Goal: Transaction & Acquisition: Book appointment/travel/reservation

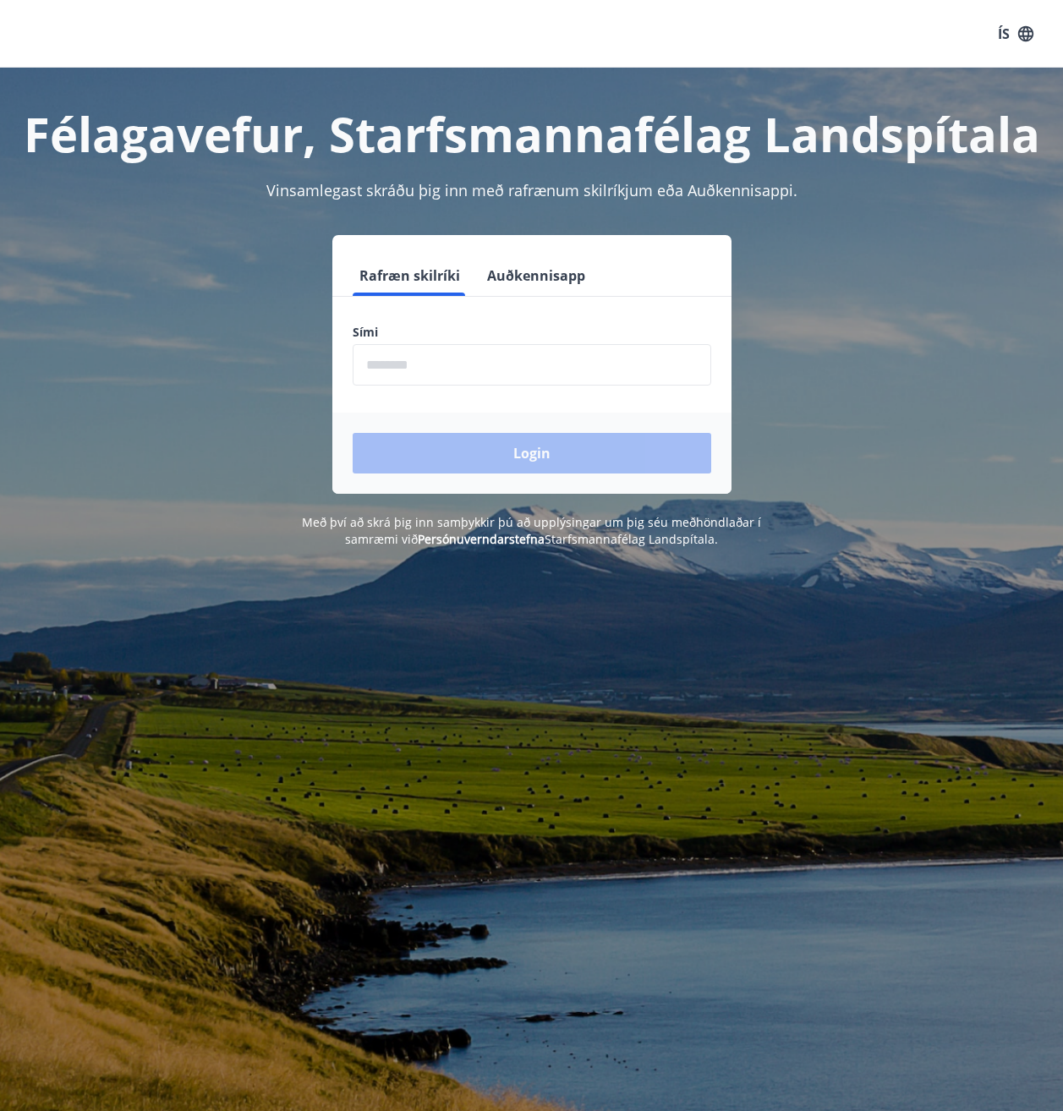
click at [475, 358] on input "phone" at bounding box center [532, 364] width 358 height 41
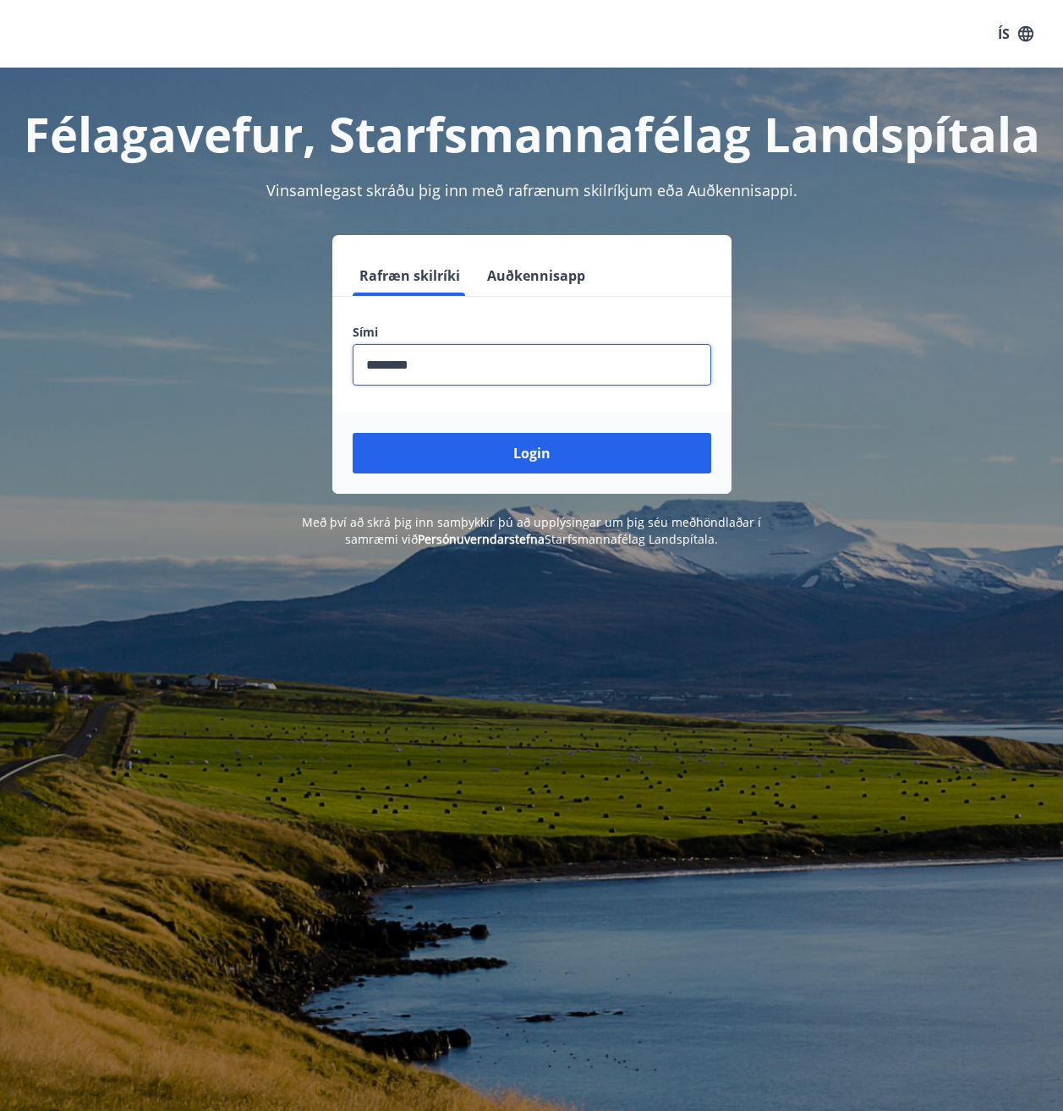
type input "********"
click at [502, 448] on button "Login" at bounding box center [532, 453] width 358 height 41
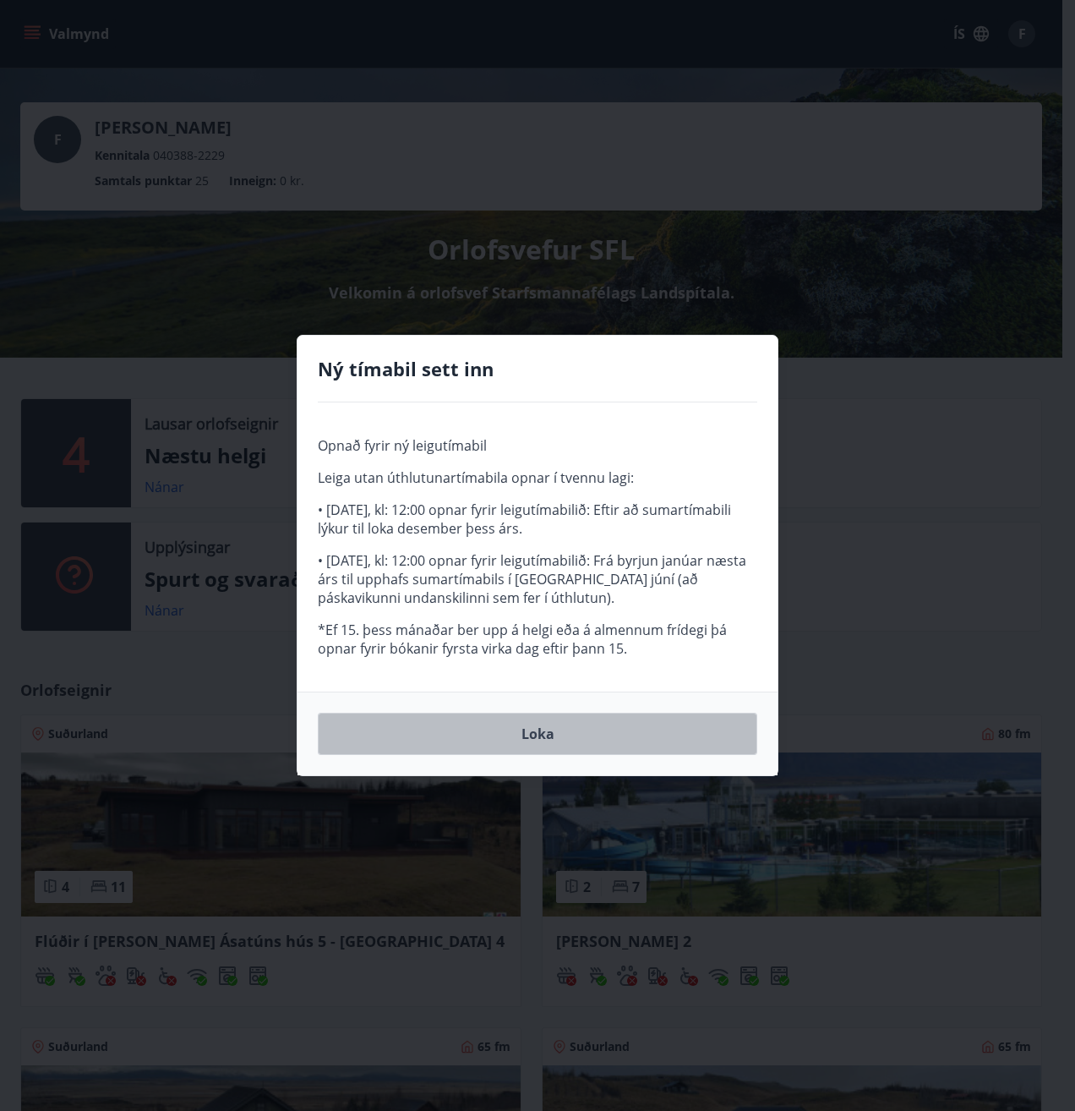
click at [583, 741] on button "Loka" at bounding box center [538, 734] width 440 height 42
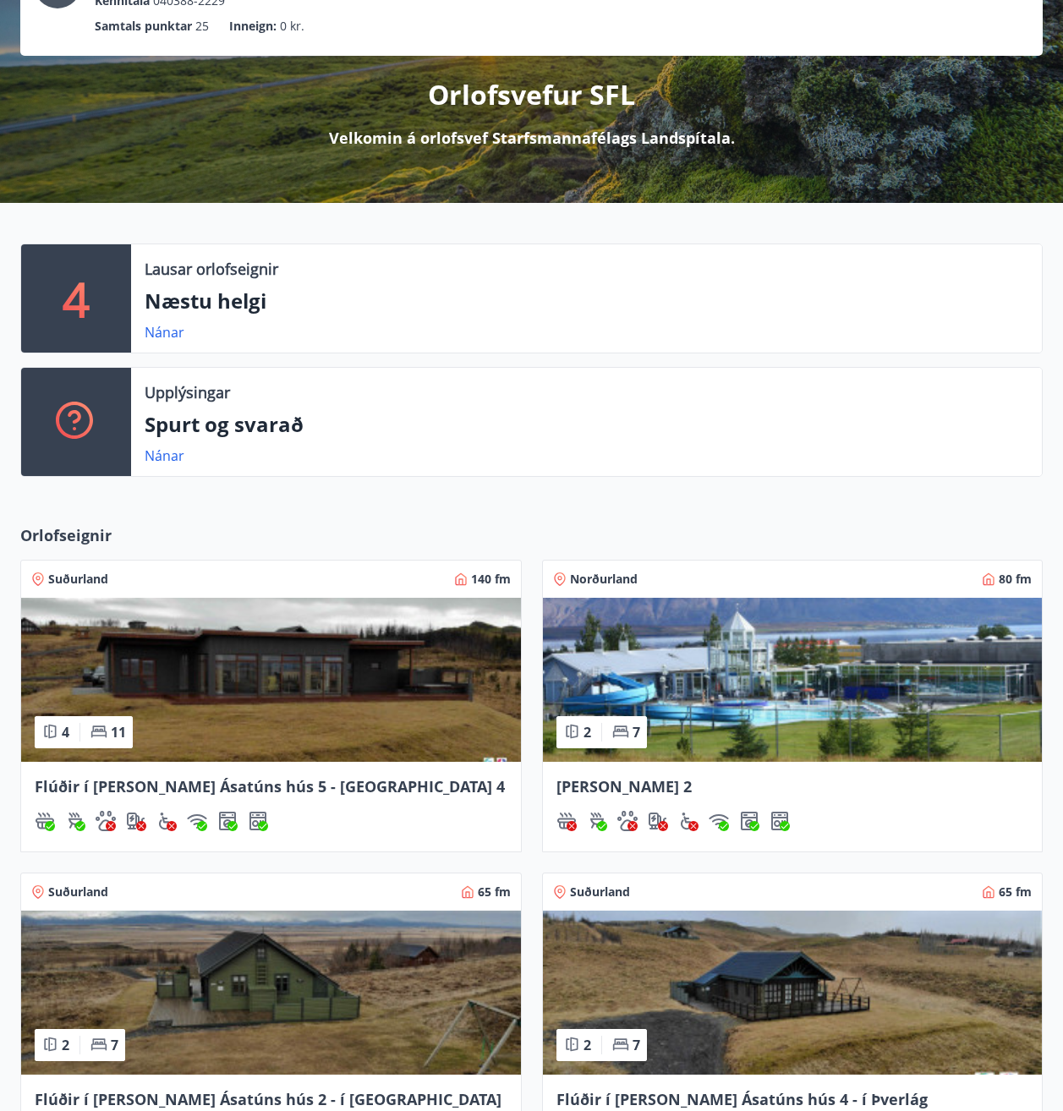
scroll to position [338, 0]
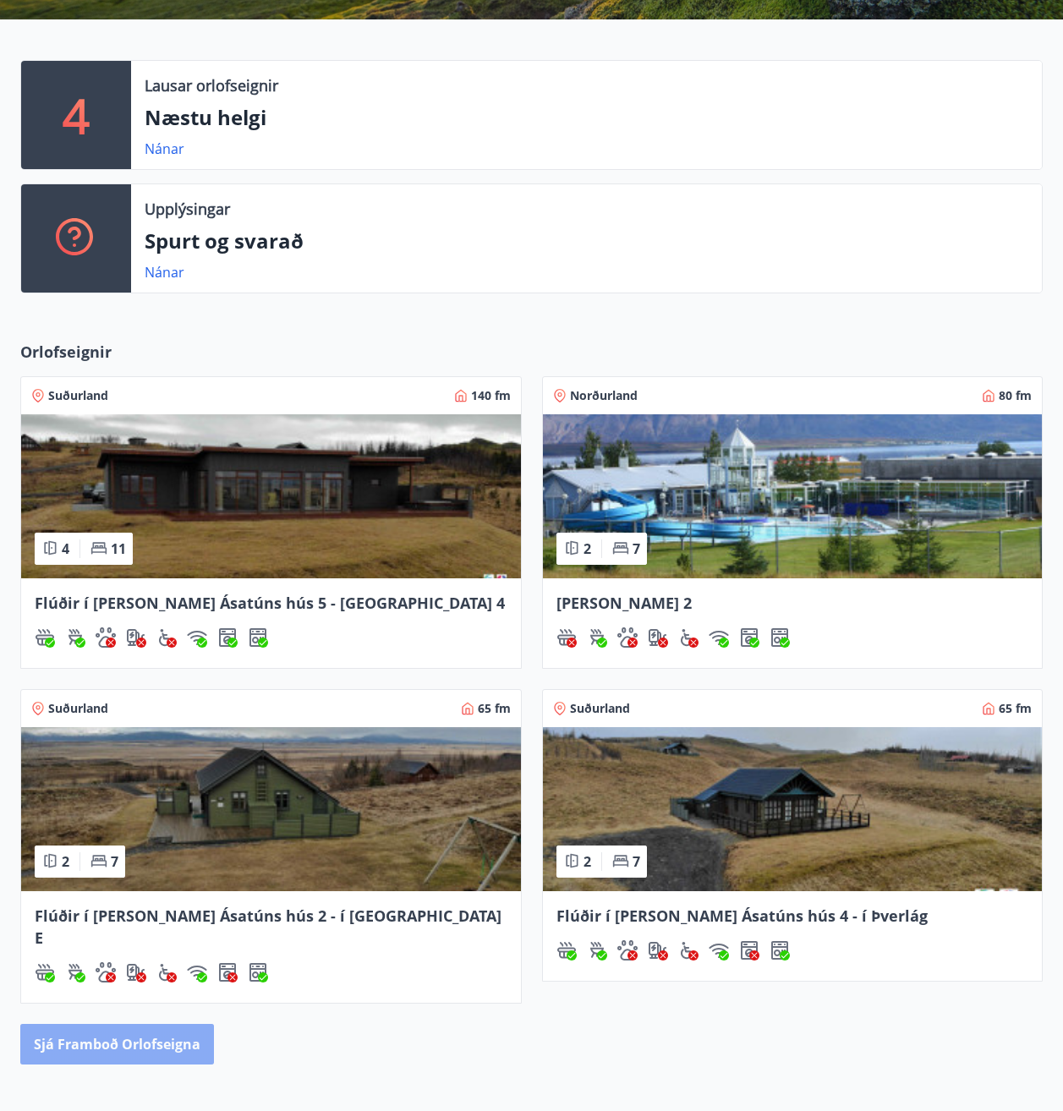
click at [119, 1025] on button "Sjá framboð orlofseigna" at bounding box center [117, 1044] width 194 height 41
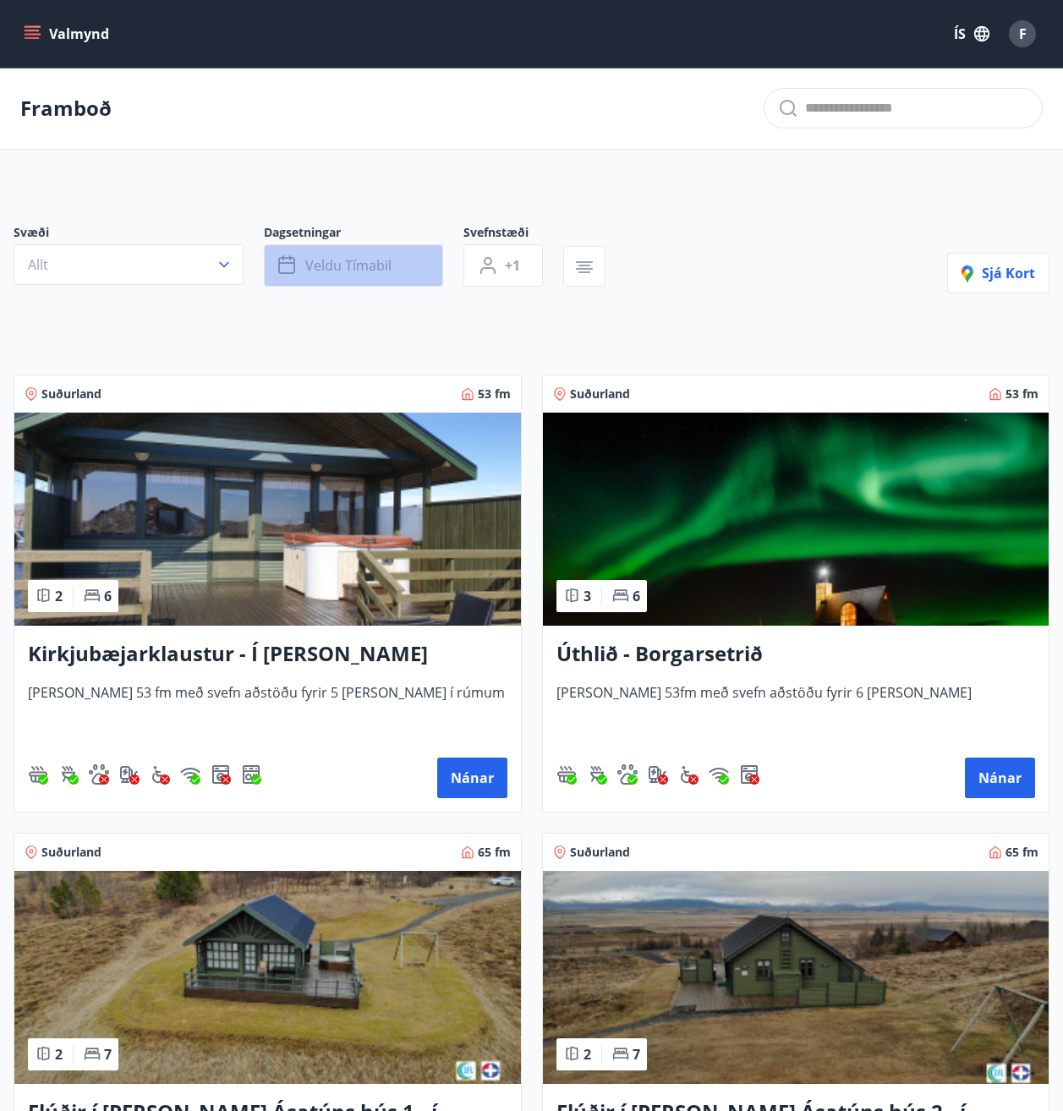
click at [336, 260] on span "Veldu tímabil" at bounding box center [348, 265] width 86 height 19
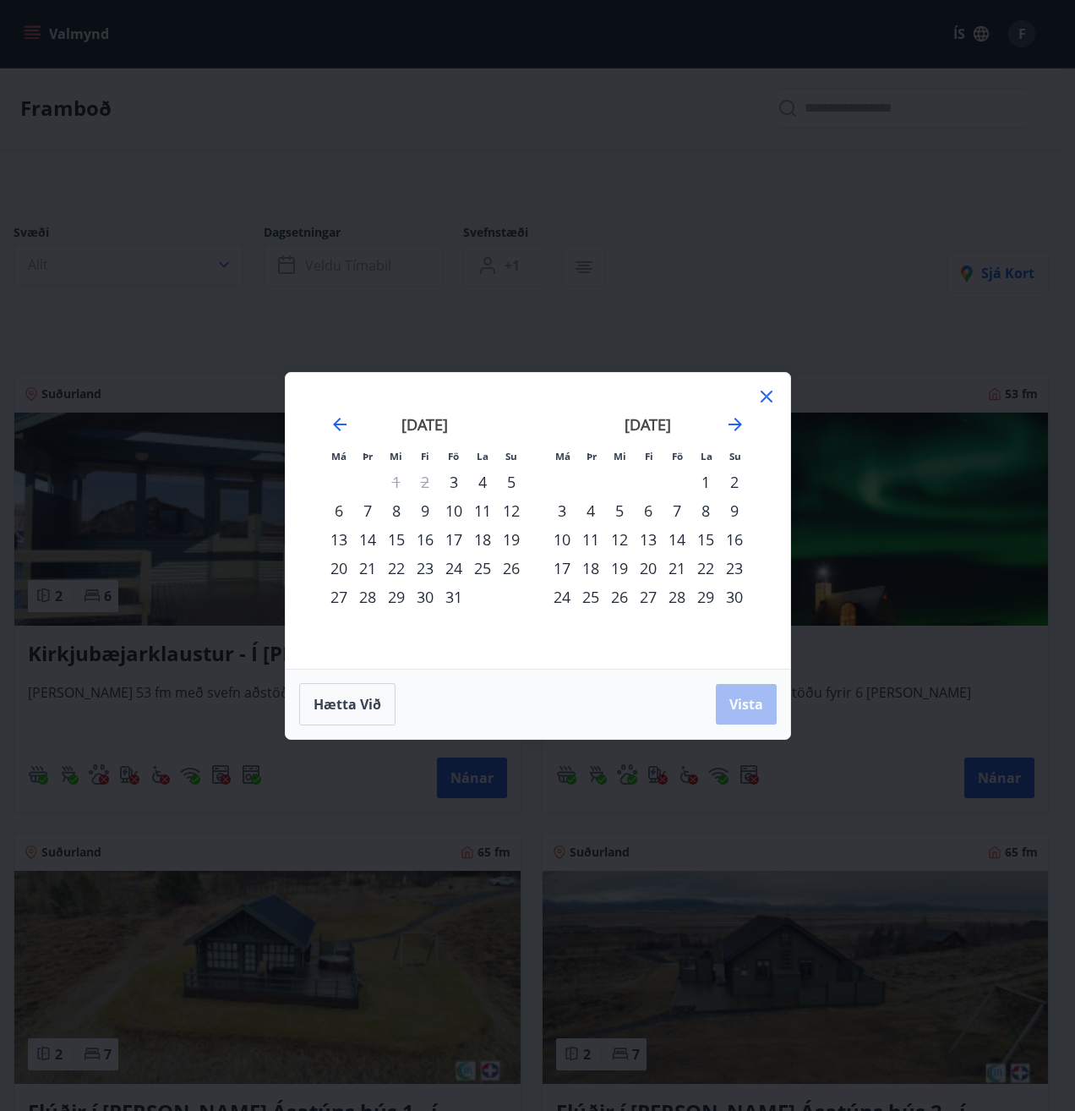
click at [451, 599] on div "31" at bounding box center [454, 596] width 29 height 29
click at [735, 483] on div "2" at bounding box center [734, 481] width 29 height 29
click at [757, 704] on span "Vista" at bounding box center [747, 704] width 34 height 19
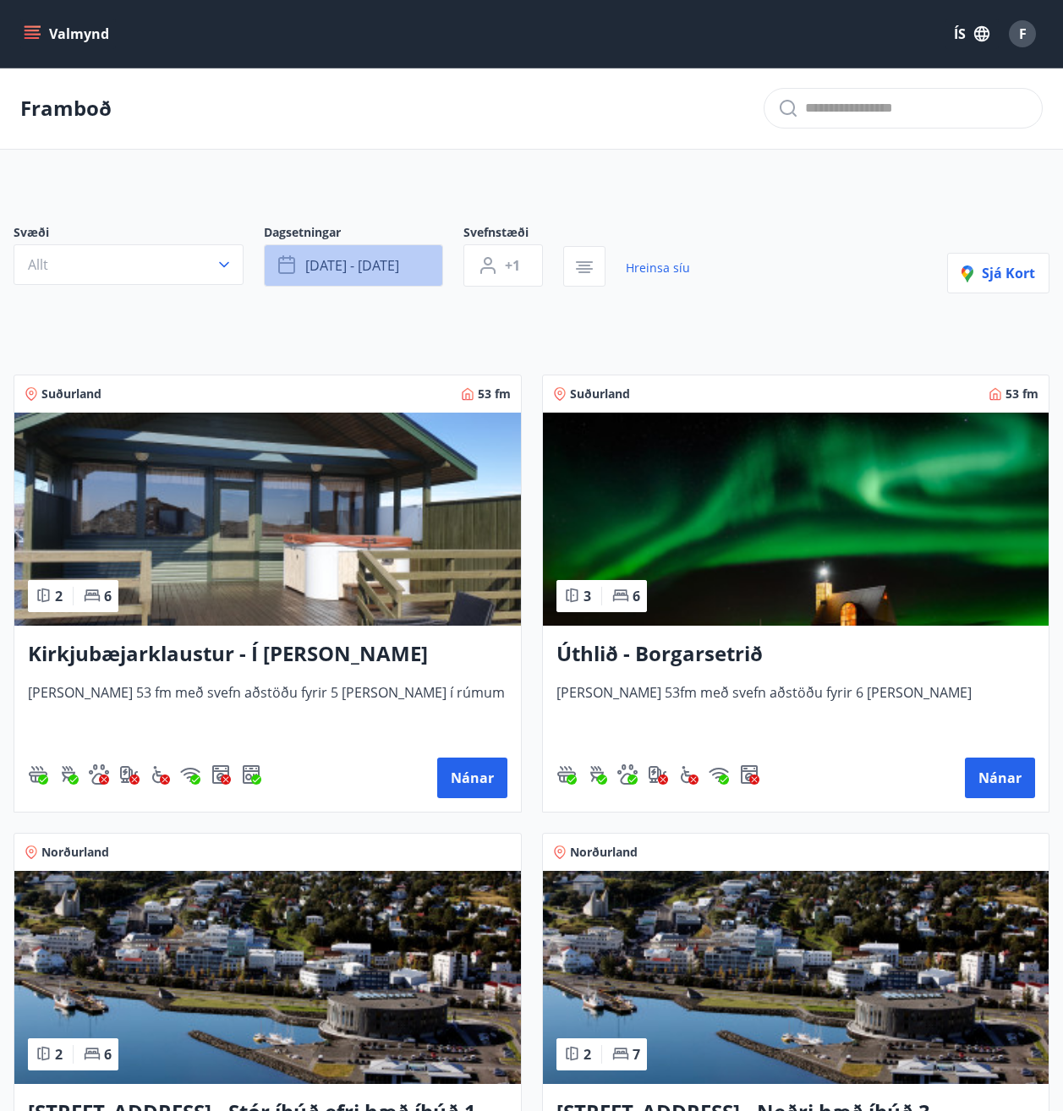
click at [350, 270] on span "okt 31 - nóv 02" at bounding box center [352, 265] width 94 height 19
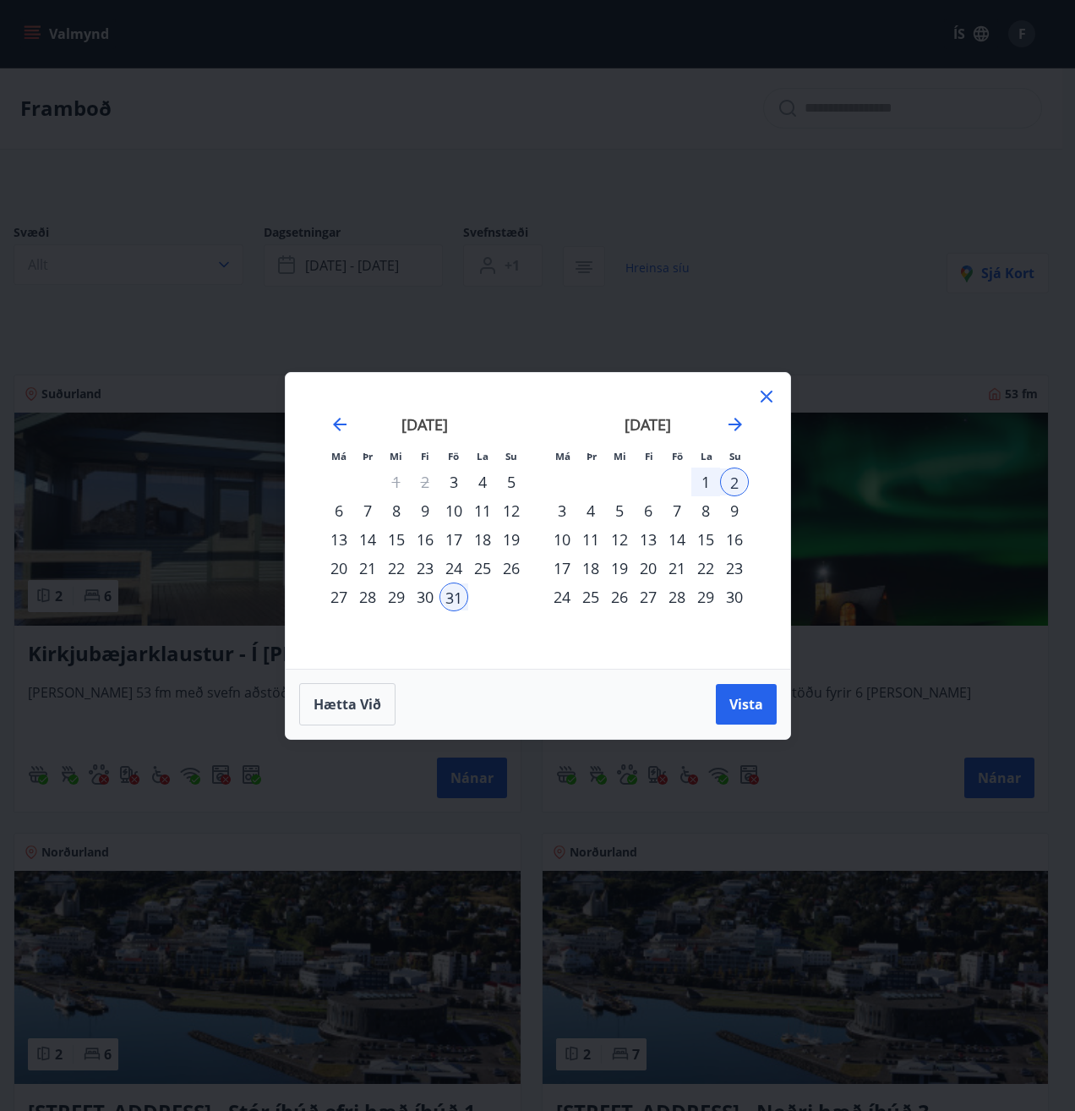
click at [592, 162] on div "Má Þr Mi Fi Fö La Su Má Þr Mi Fi Fö La Su september 2025 1 2 3 4 5 6 7 8 9 10 1…" at bounding box center [537, 555] width 1075 height 1111
click at [766, 391] on icon at bounding box center [767, 396] width 20 height 20
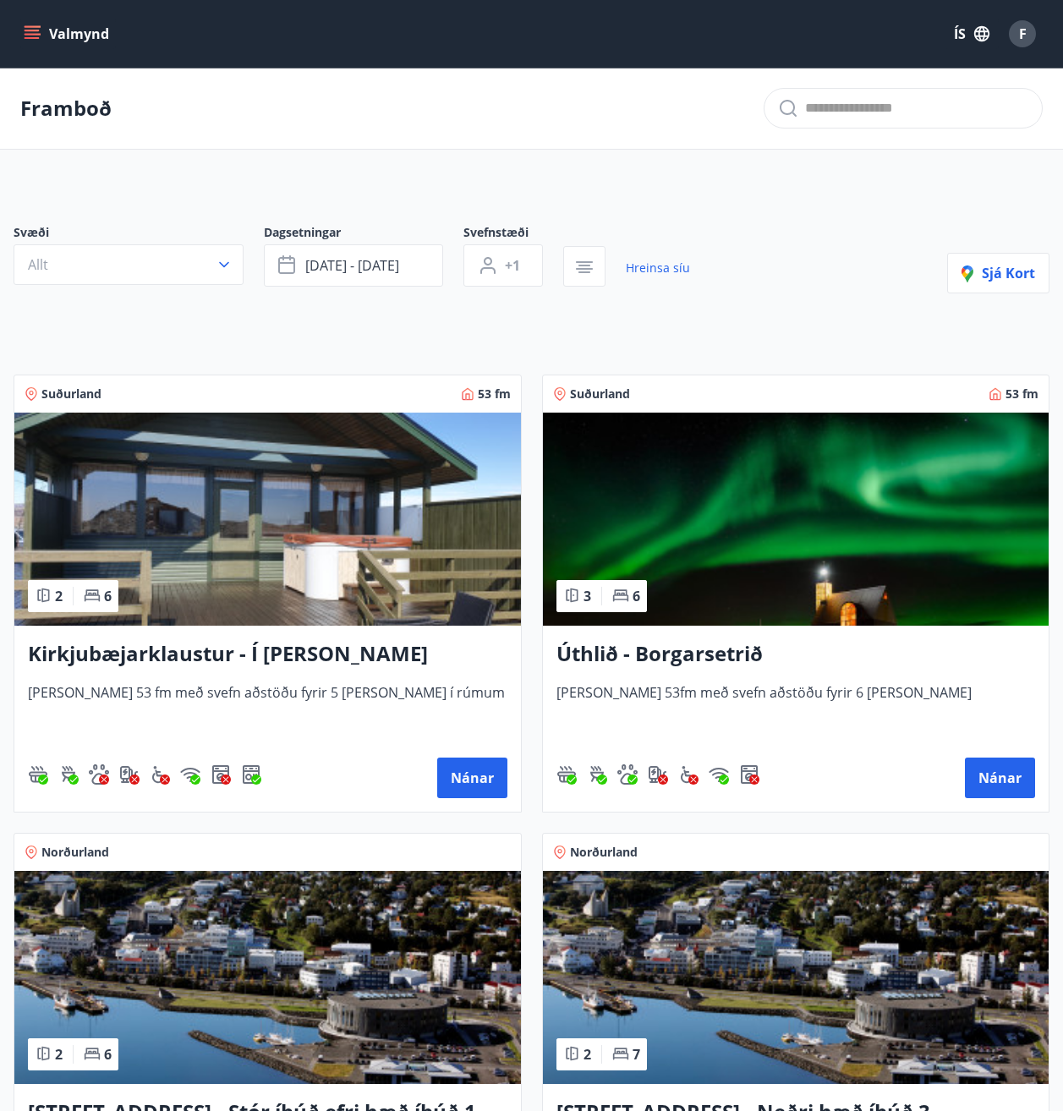
click at [796, 467] on img at bounding box center [796, 519] width 506 height 213
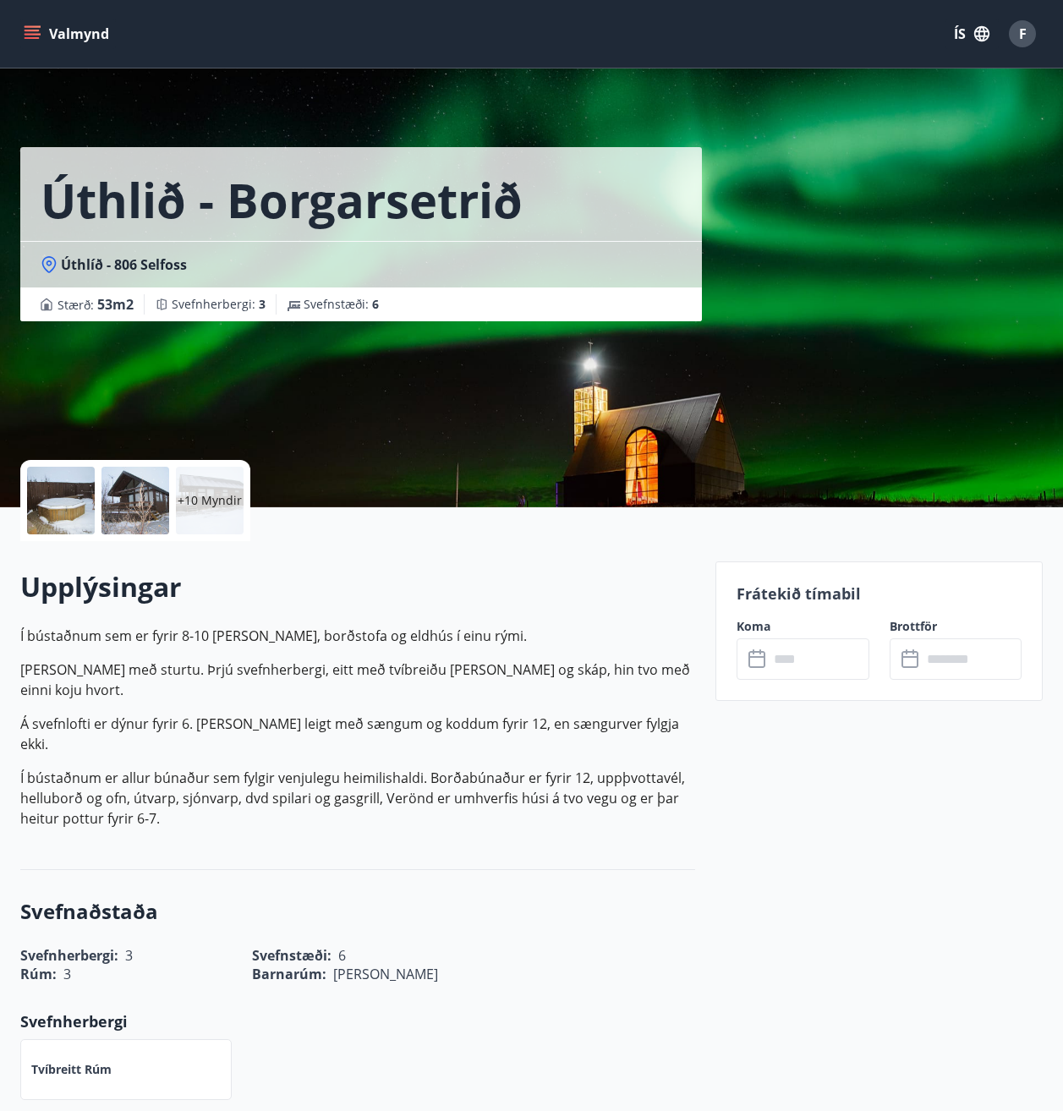
click at [126, 500] on div at bounding box center [135, 501] width 68 height 68
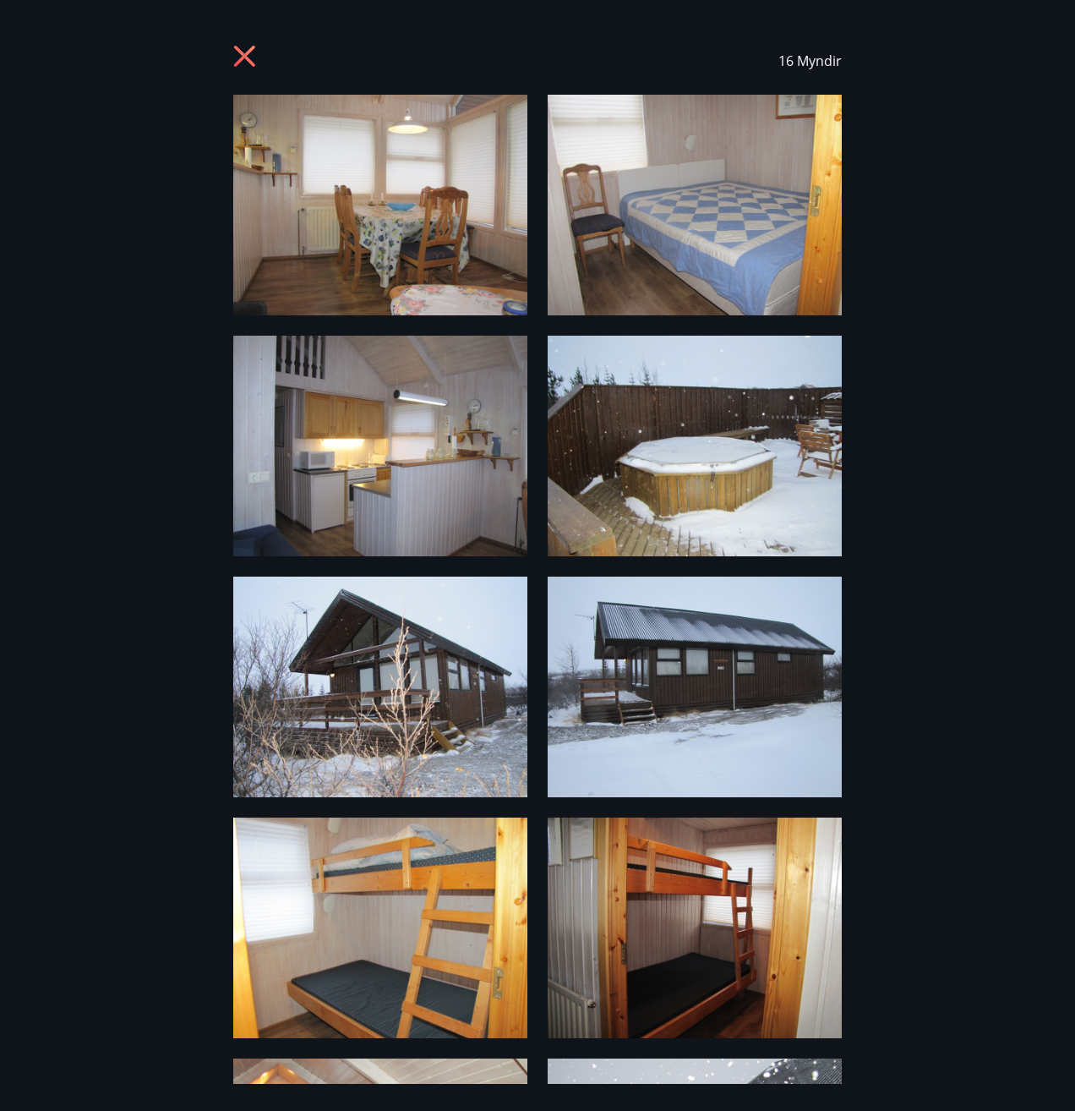
click at [239, 47] on icon at bounding box center [246, 58] width 27 height 27
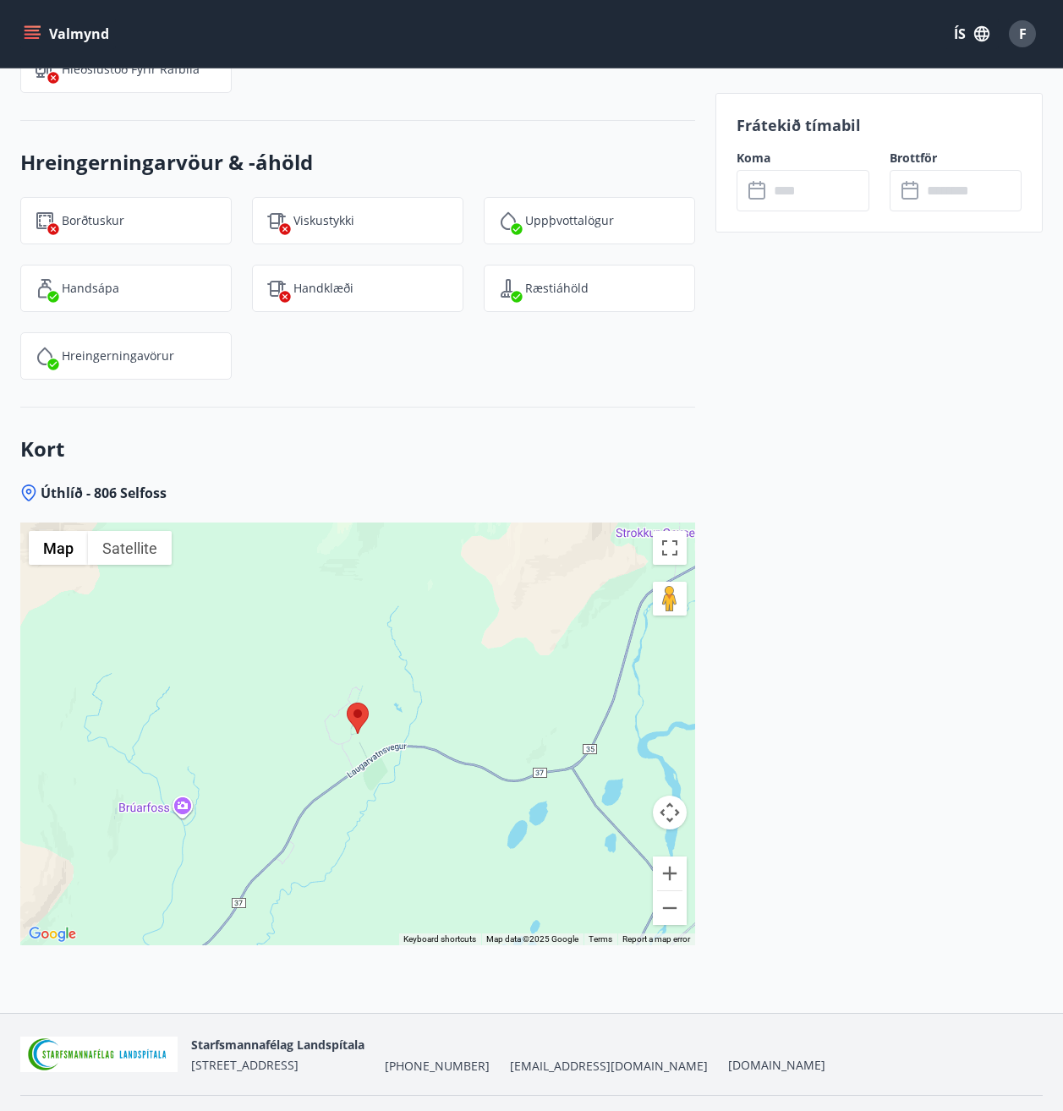
scroll to position [2397, 0]
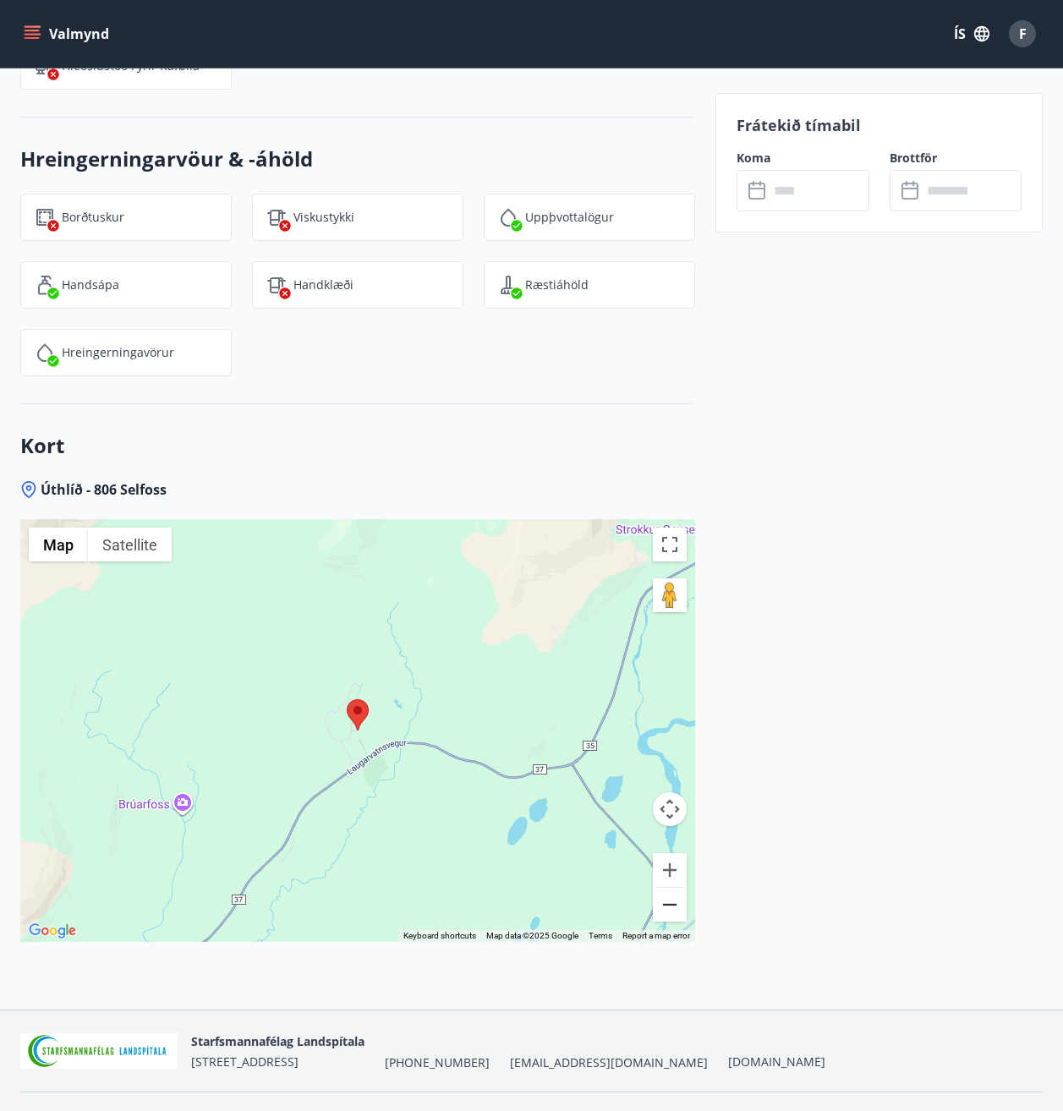
click at [675, 888] on button "Zoom out" at bounding box center [670, 905] width 34 height 34
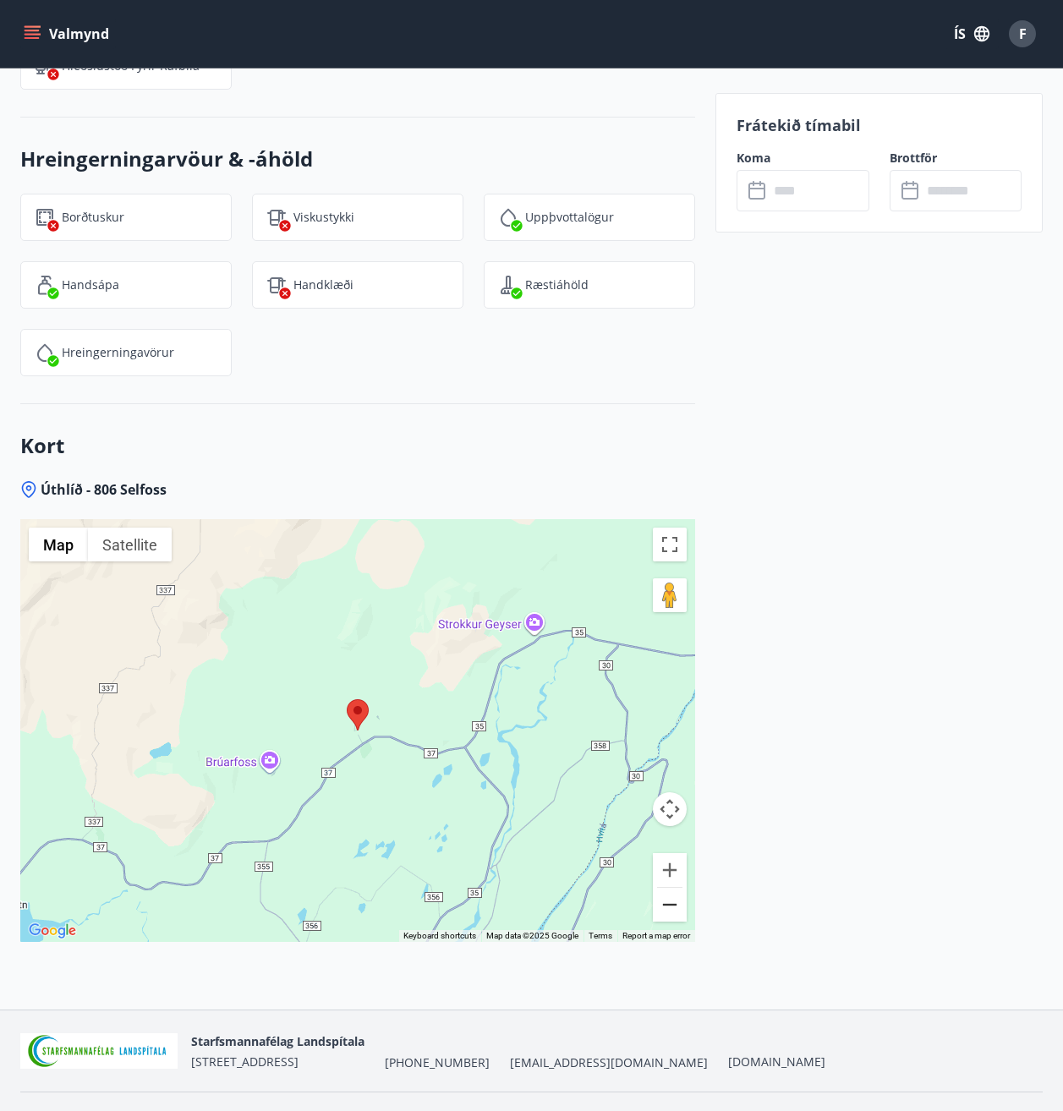
click at [673, 888] on button "Zoom out" at bounding box center [670, 905] width 34 height 34
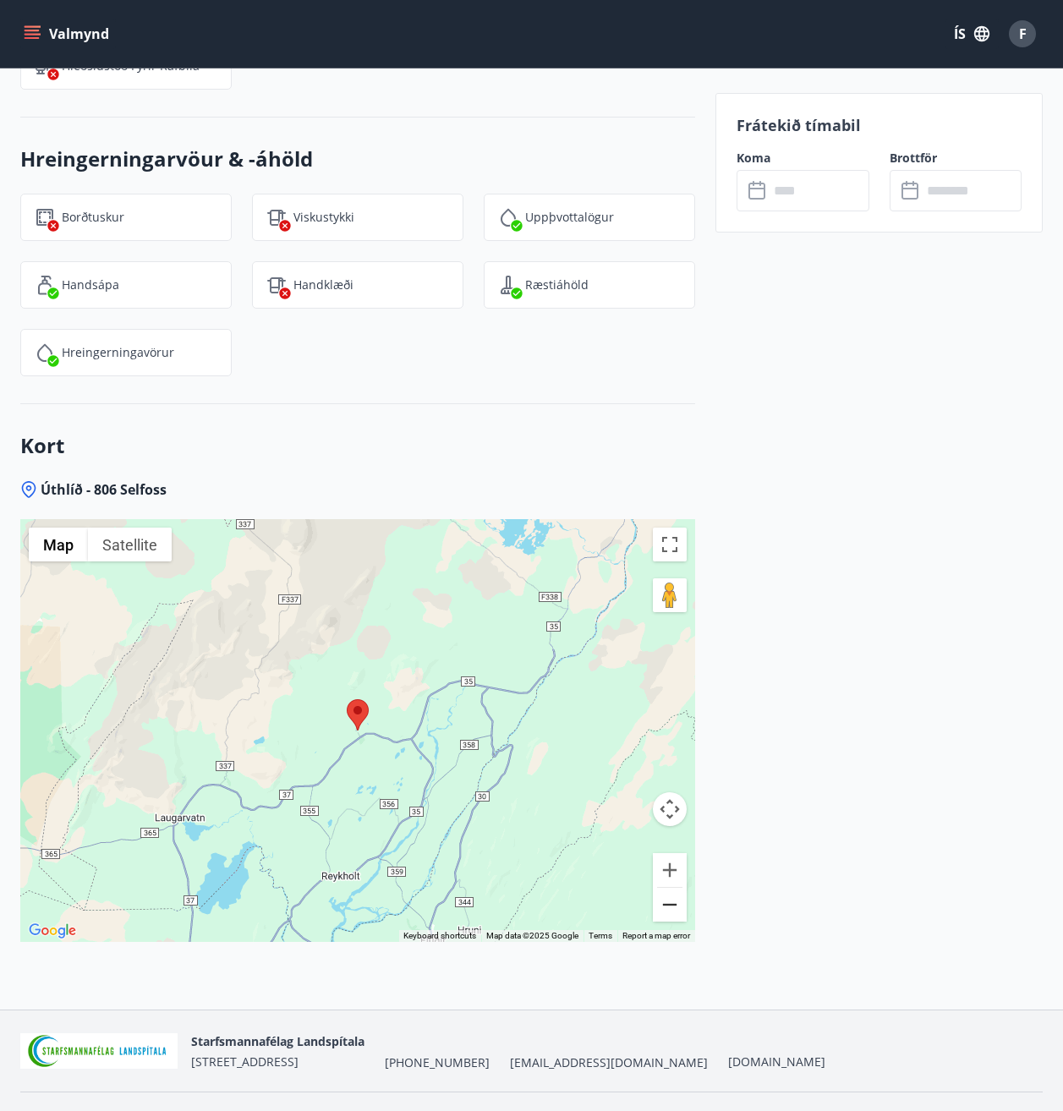
click at [668, 888] on button "Zoom out" at bounding box center [670, 905] width 34 height 34
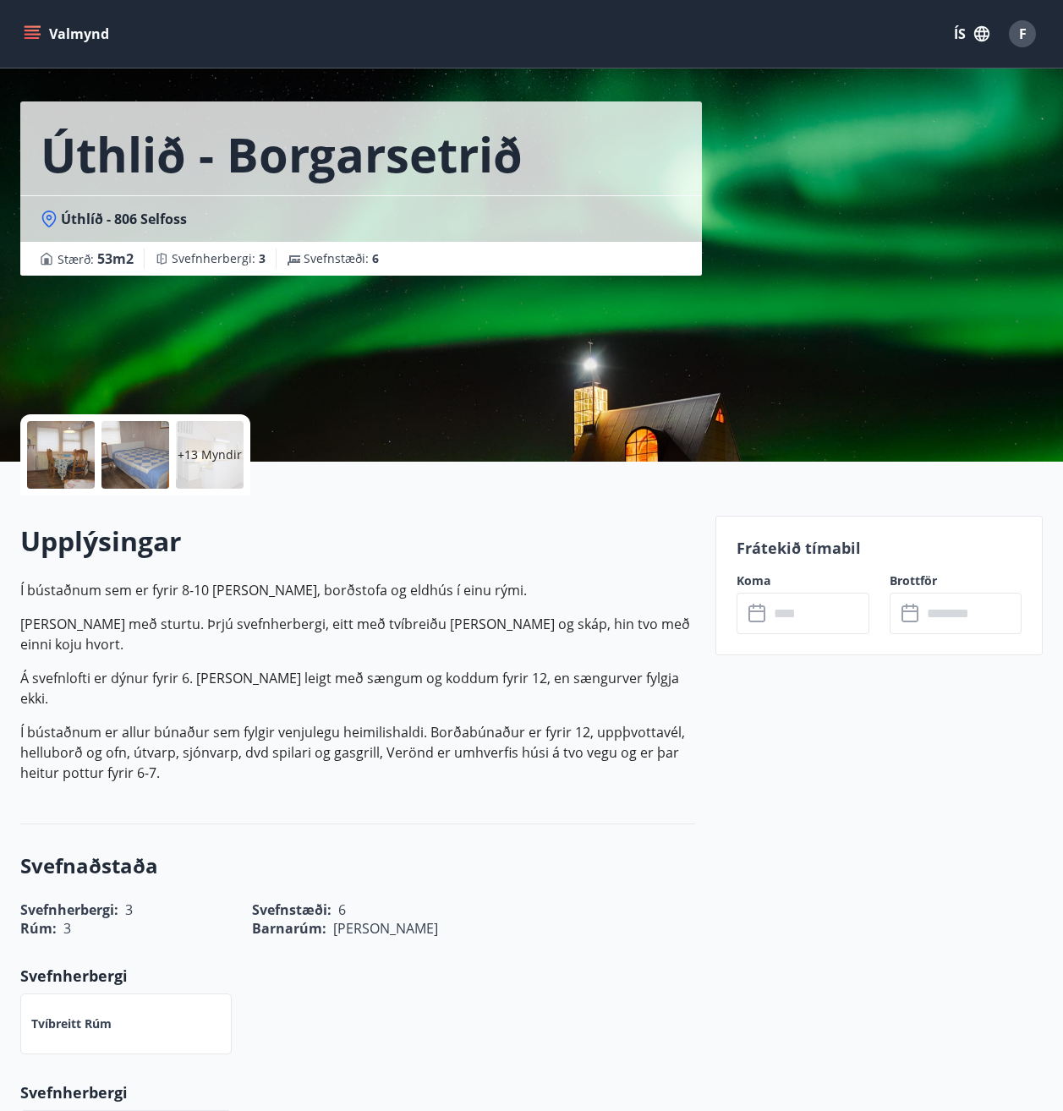
scroll to position [0, 0]
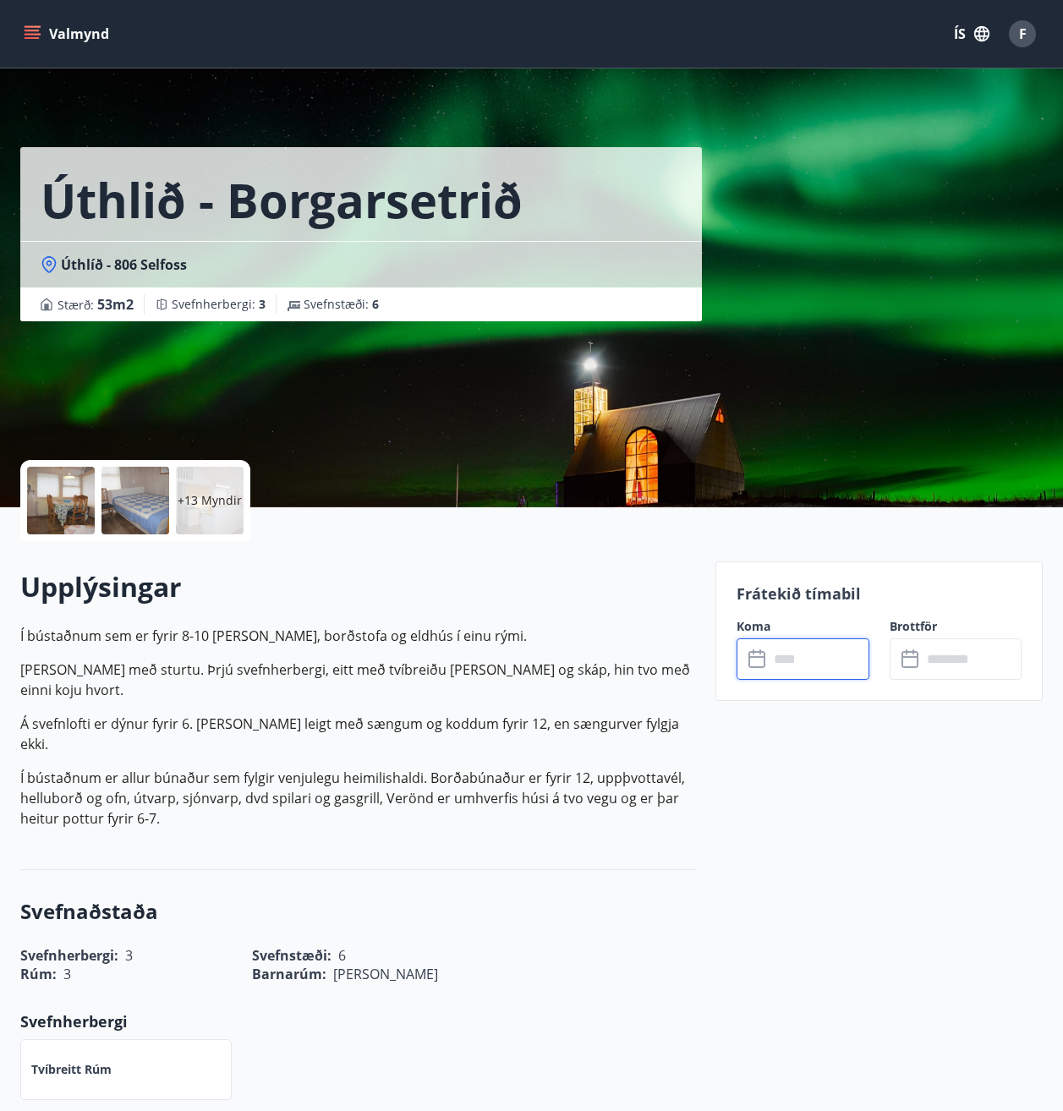
click at [820, 671] on input "text" at bounding box center [818, 658] width 101 height 41
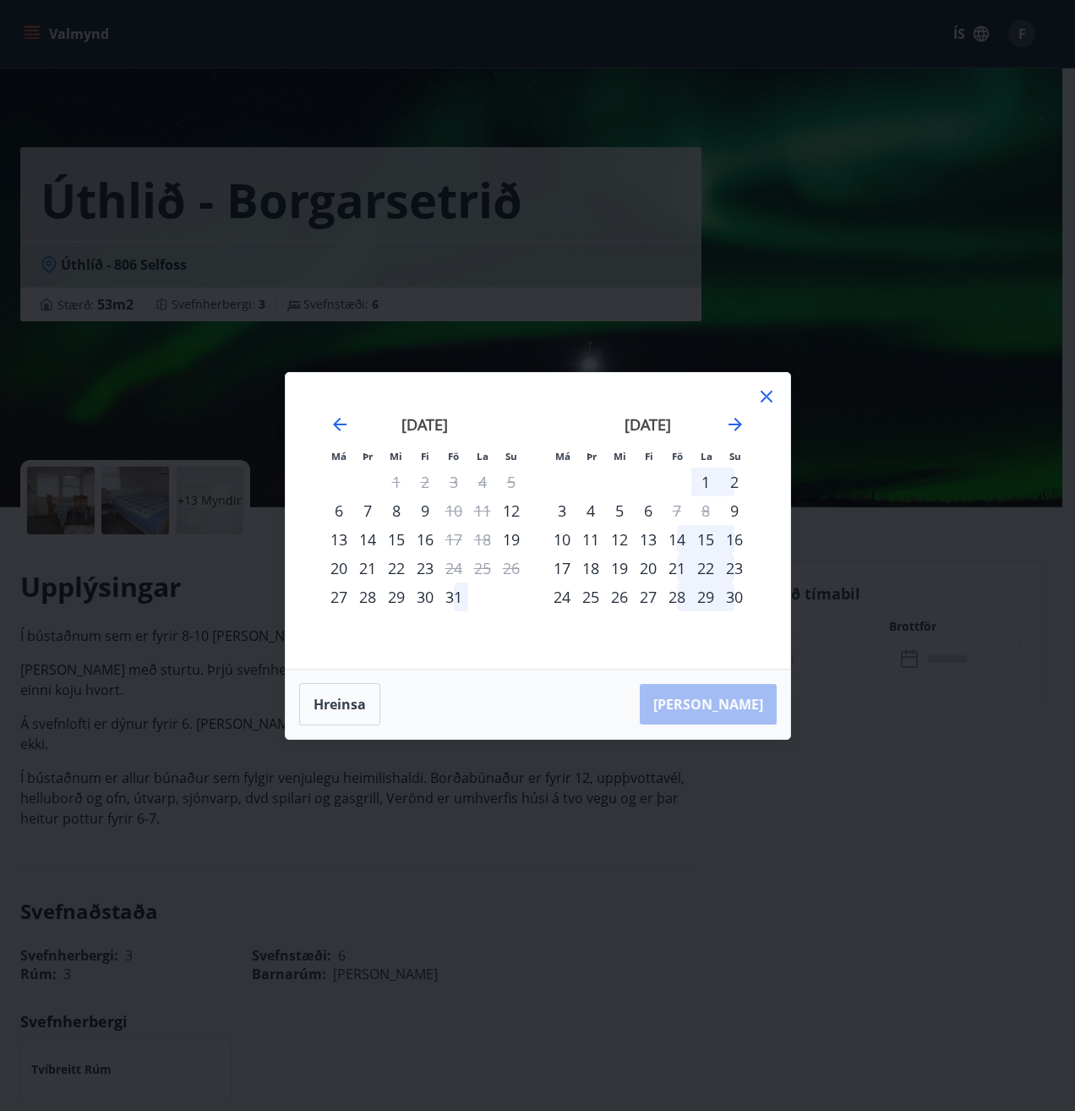
click at [454, 597] on div "31" at bounding box center [454, 596] width 29 height 29
click at [737, 473] on div "2" at bounding box center [734, 481] width 29 height 29
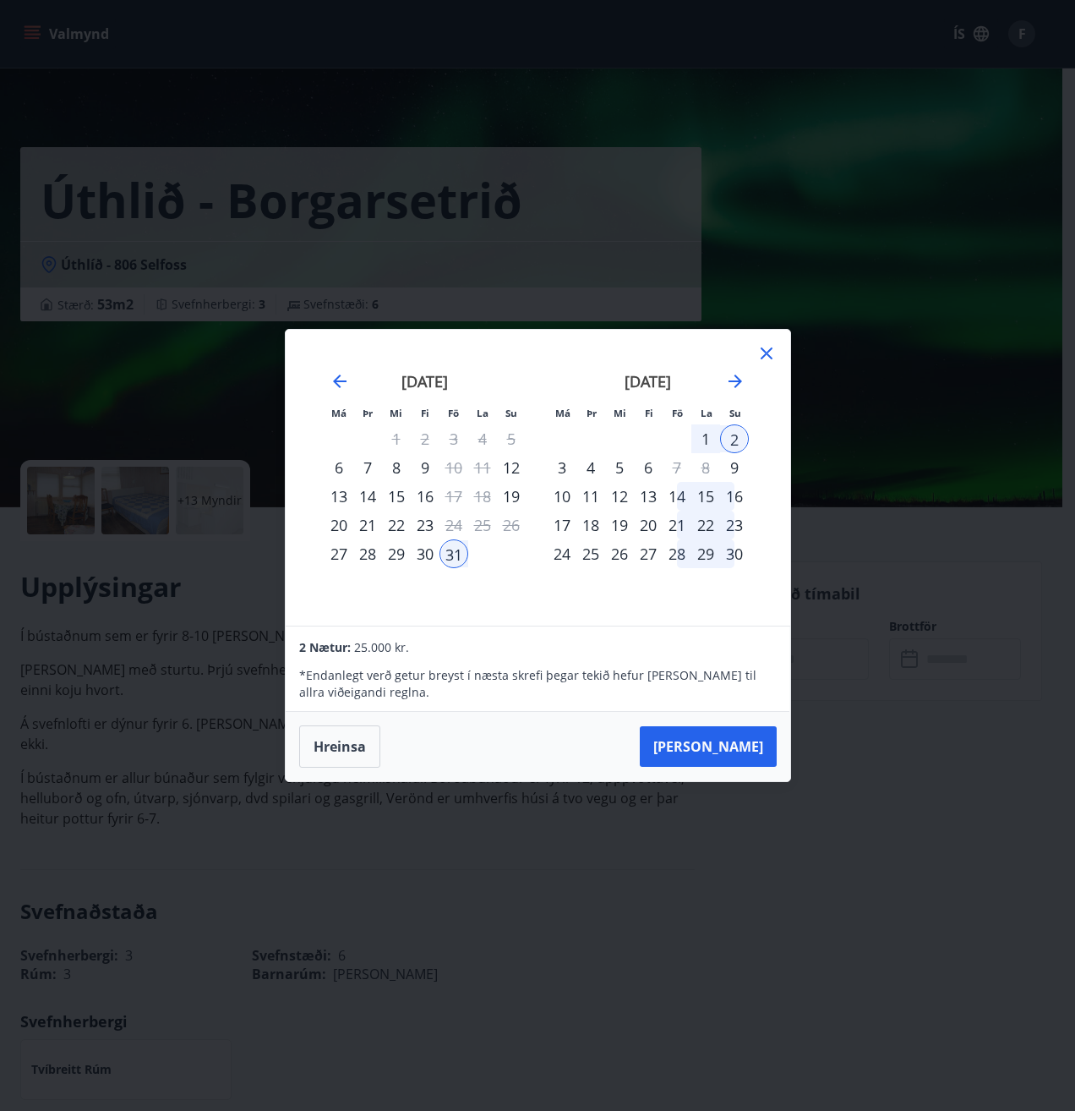
click at [555, 464] on div "3" at bounding box center [562, 467] width 29 height 29
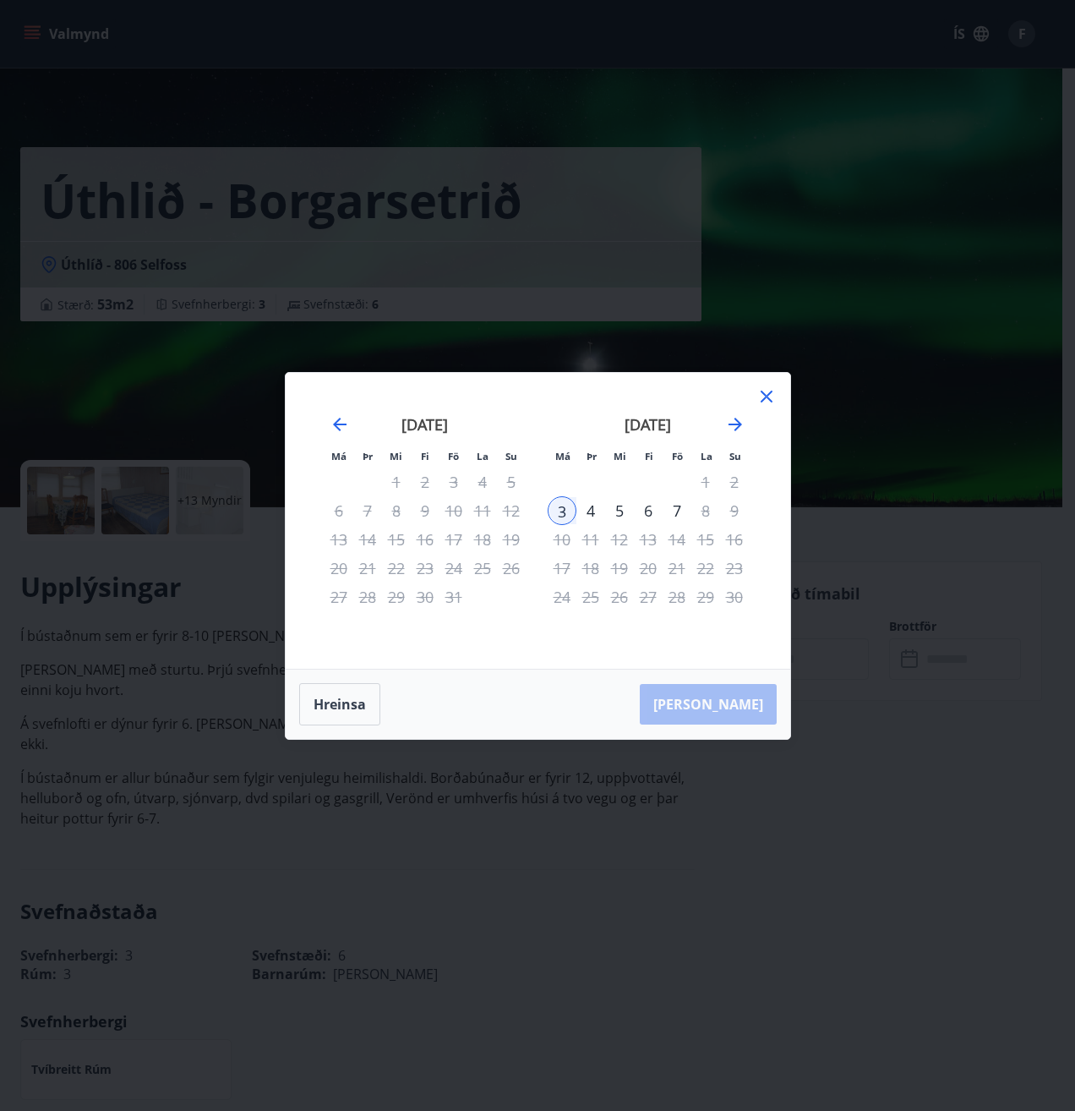
click at [450, 604] on div "31" at bounding box center [454, 596] width 29 height 29
click at [450, 597] on div "31" at bounding box center [454, 596] width 29 height 29
click at [560, 510] on div "3" at bounding box center [562, 510] width 29 height 29
click at [335, 706] on button "Hreinsa" at bounding box center [339, 704] width 81 height 42
click at [454, 597] on div "31" at bounding box center [454, 596] width 29 height 29
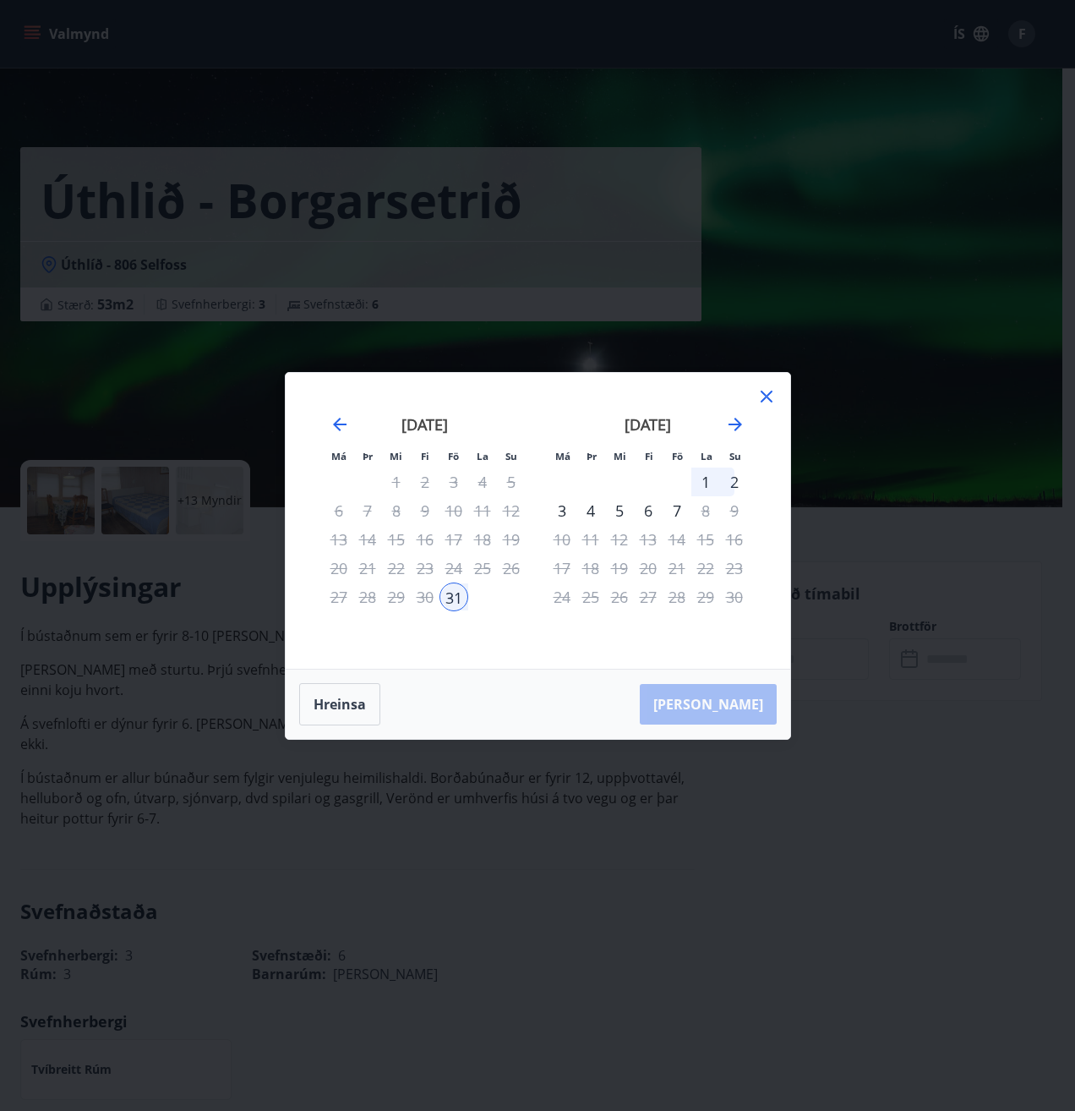
click at [554, 506] on div "3" at bounding box center [562, 510] width 29 height 29
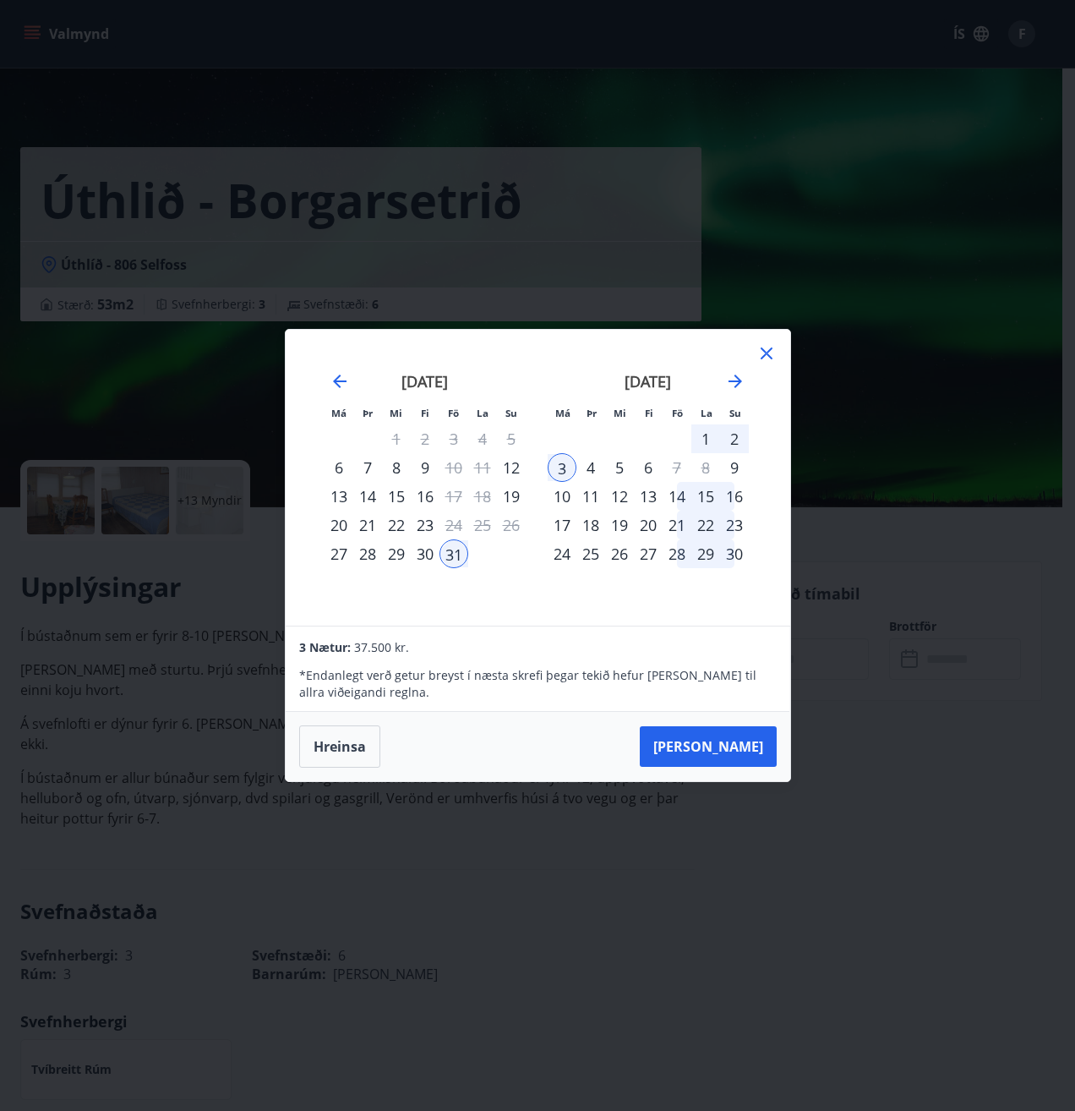
click at [767, 344] on icon at bounding box center [767, 353] width 20 height 20
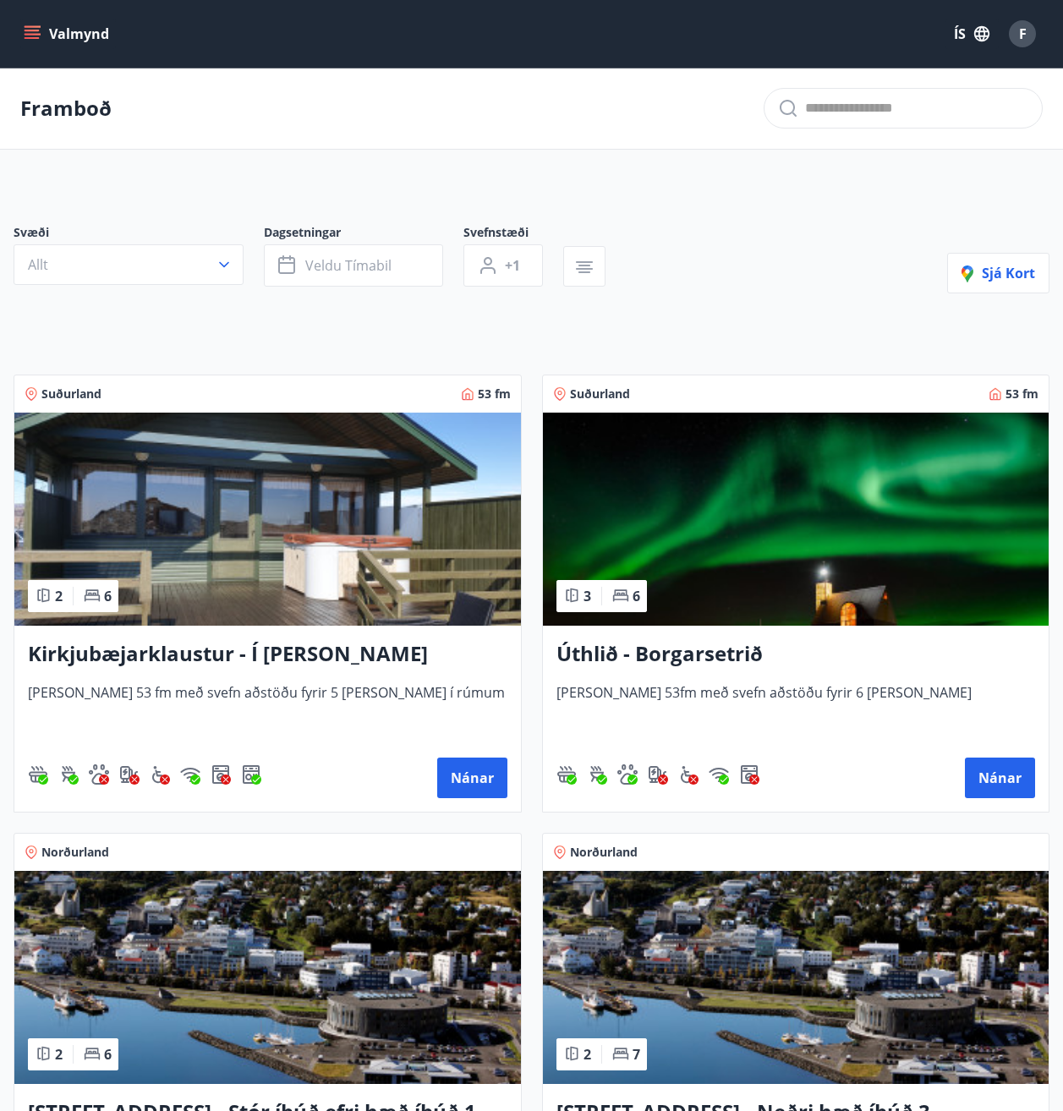
click at [67, 33] on button "Valmynd" at bounding box center [68, 34] width 96 height 30
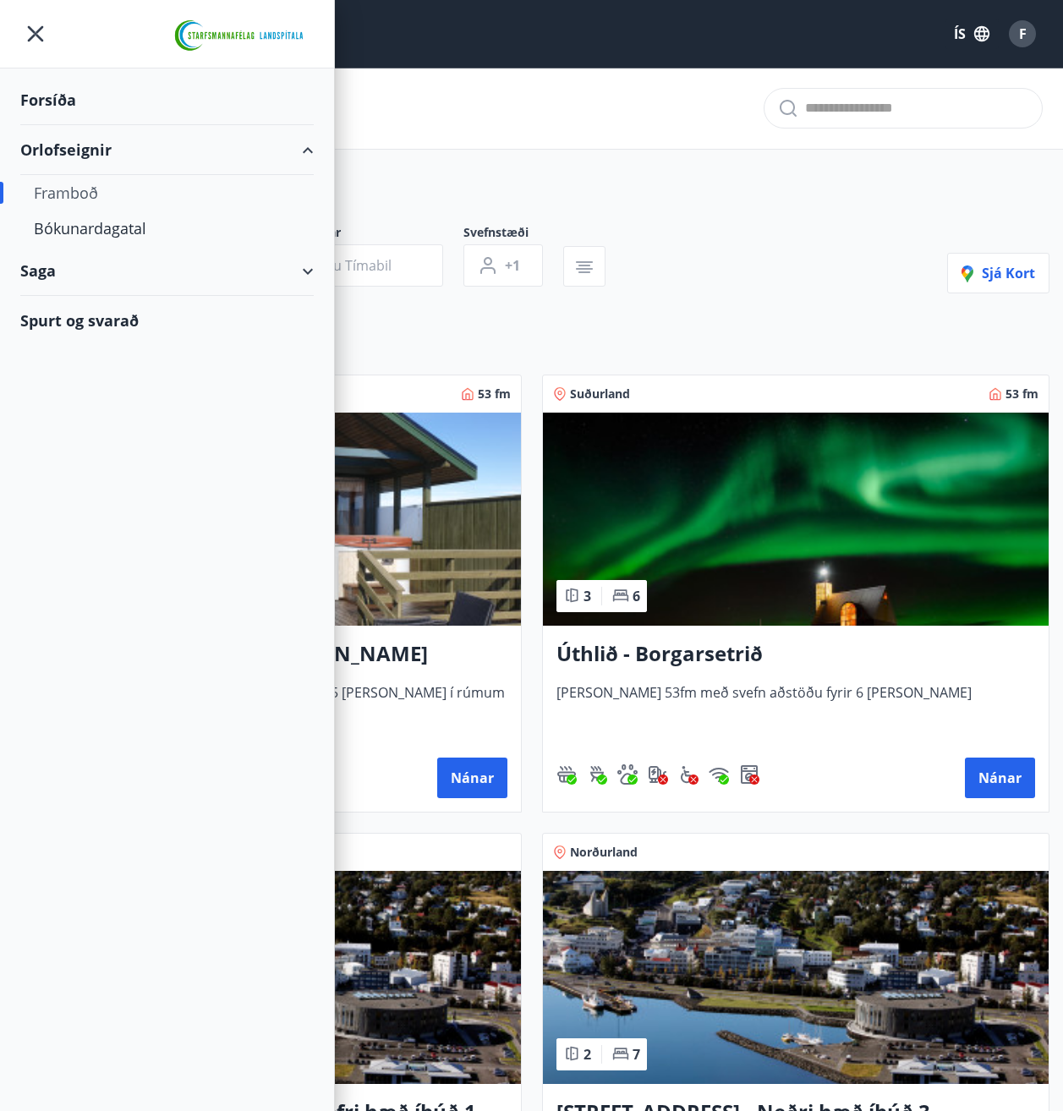
click at [93, 325] on div "Spurt og svarað" at bounding box center [166, 320] width 293 height 49
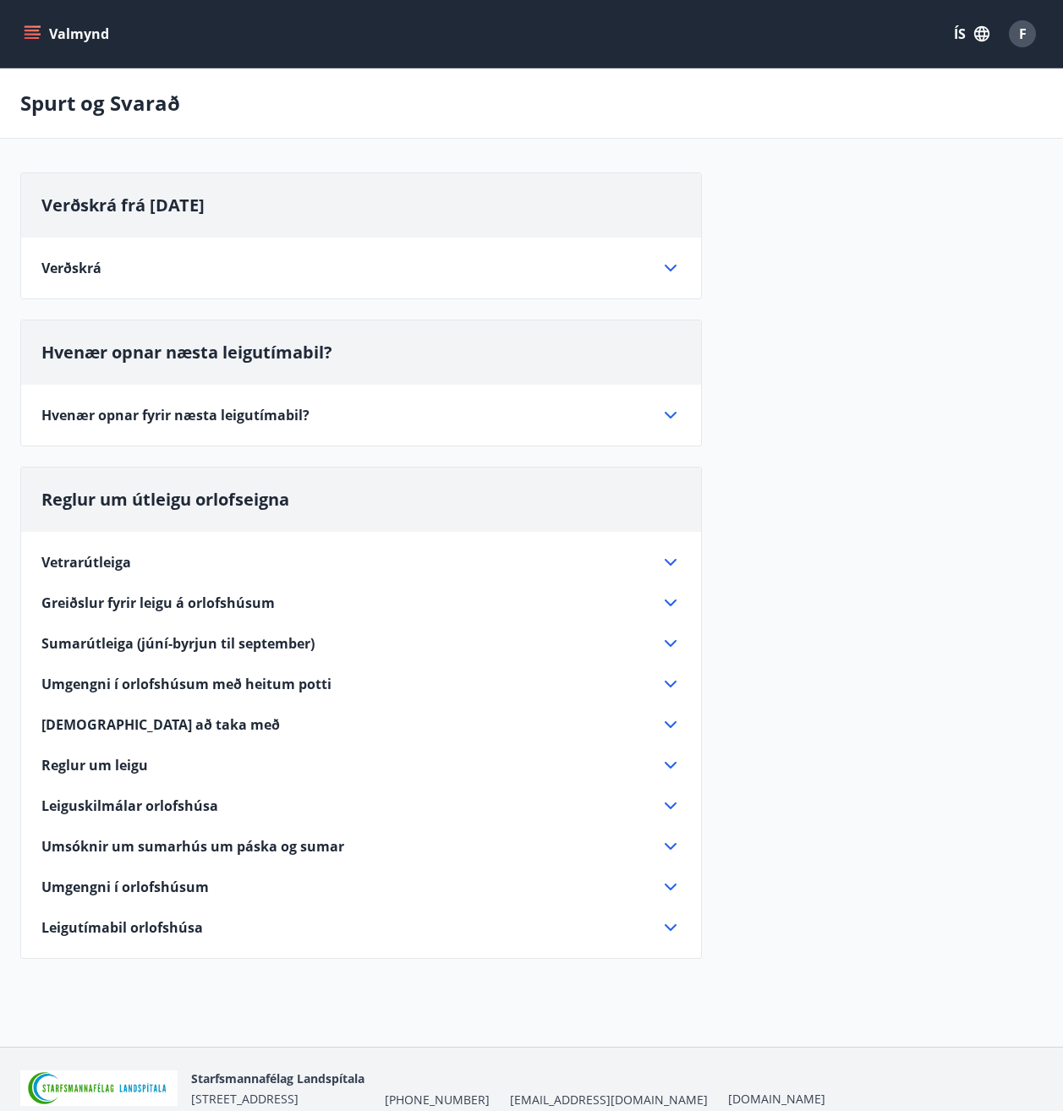
click at [664, 266] on icon at bounding box center [670, 268] width 20 height 20
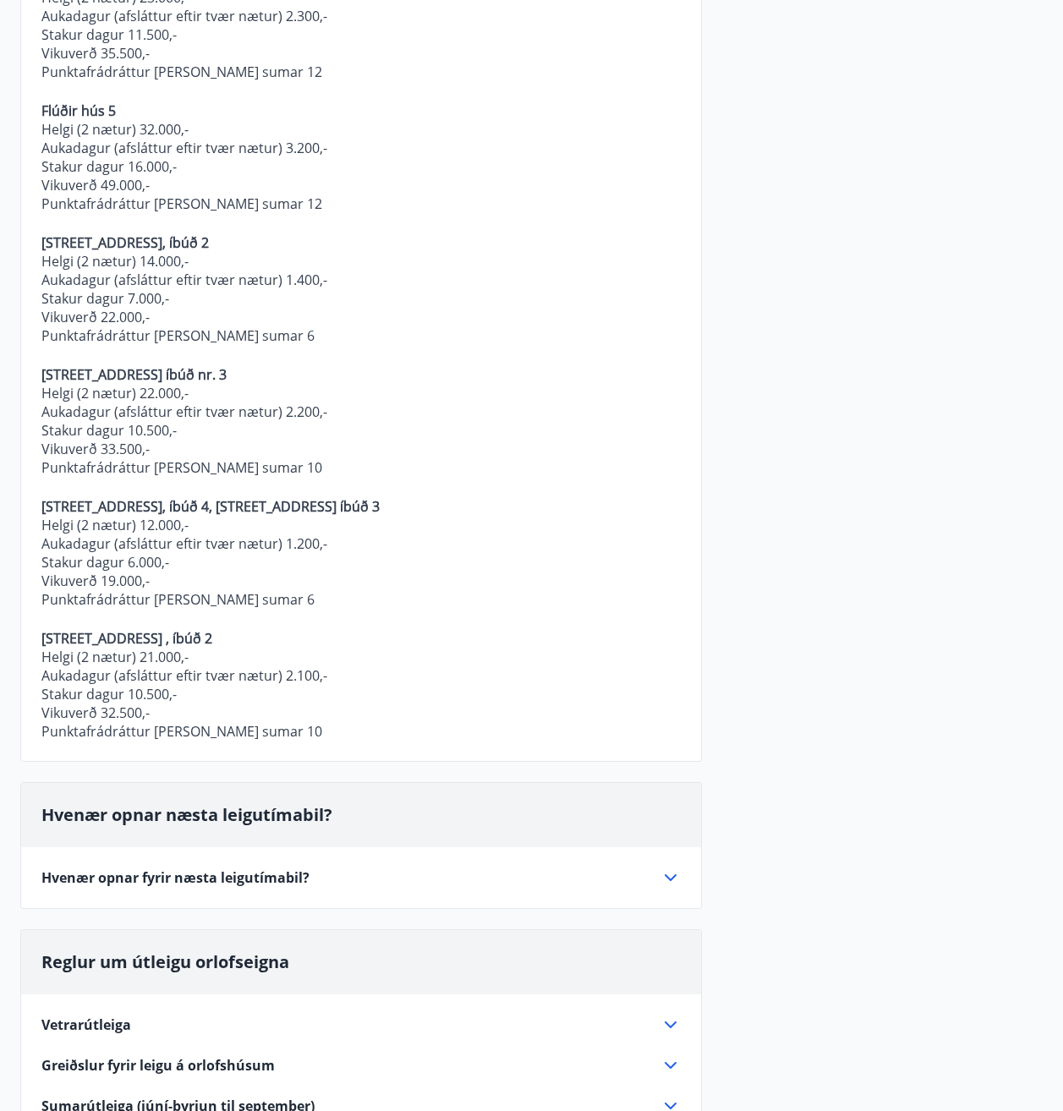
scroll to position [845, 0]
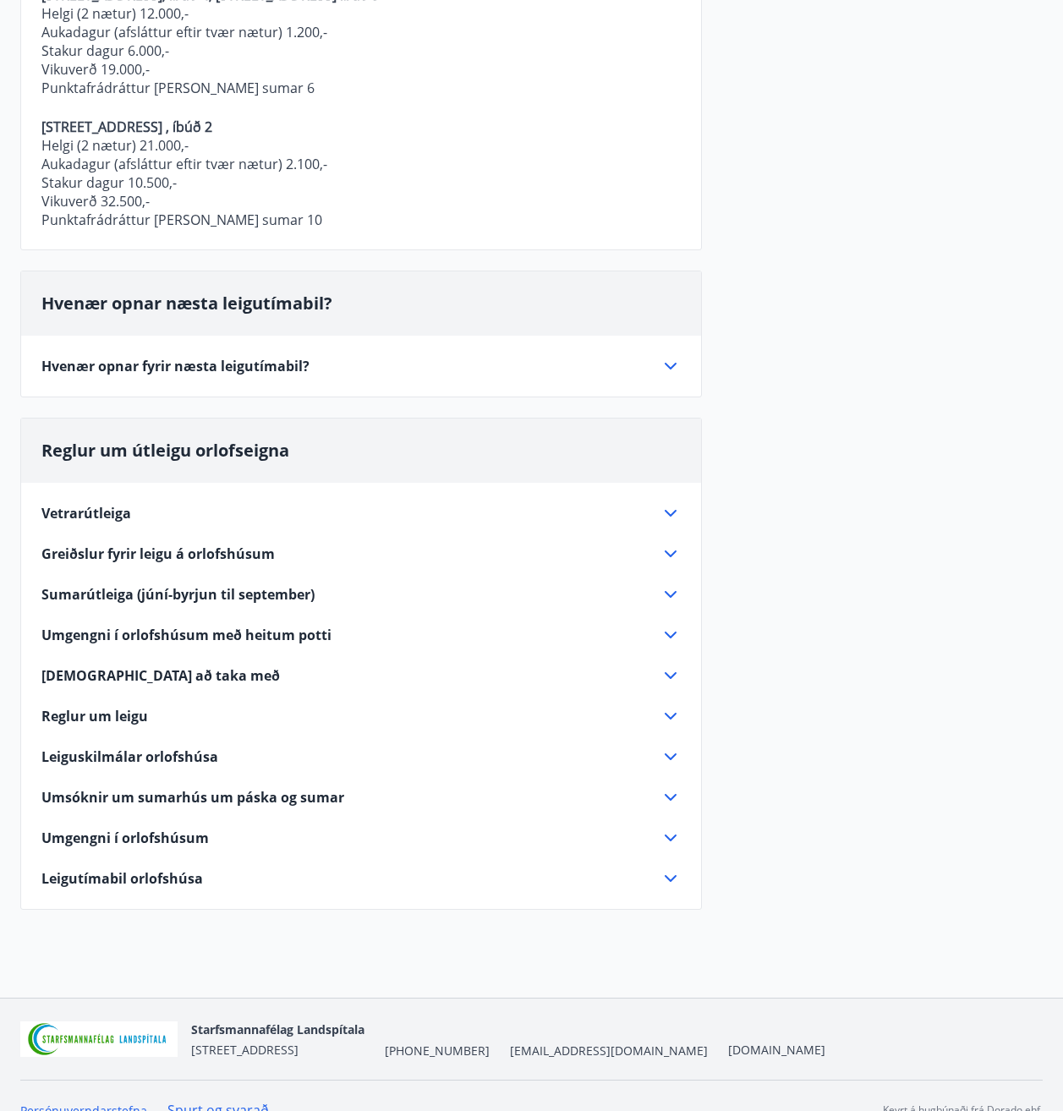
click at [656, 632] on div "Umgengni í orlofshúsum með heitum potti" at bounding box center [350, 635] width 619 height 19
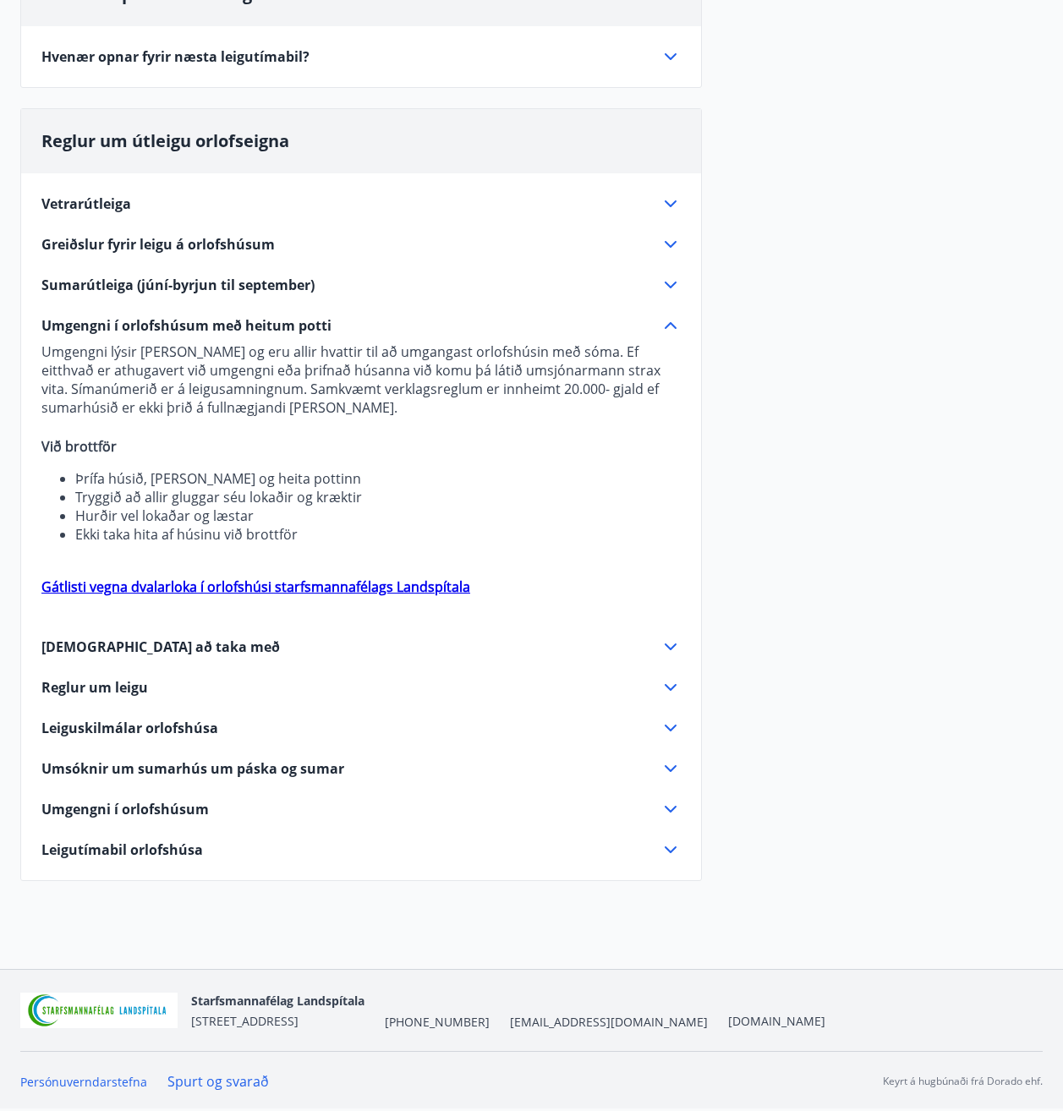
scroll to position [358, 0]
click at [94, 697] on div "Reglur um leigu" at bounding box center [360, 687] width 639 height 20
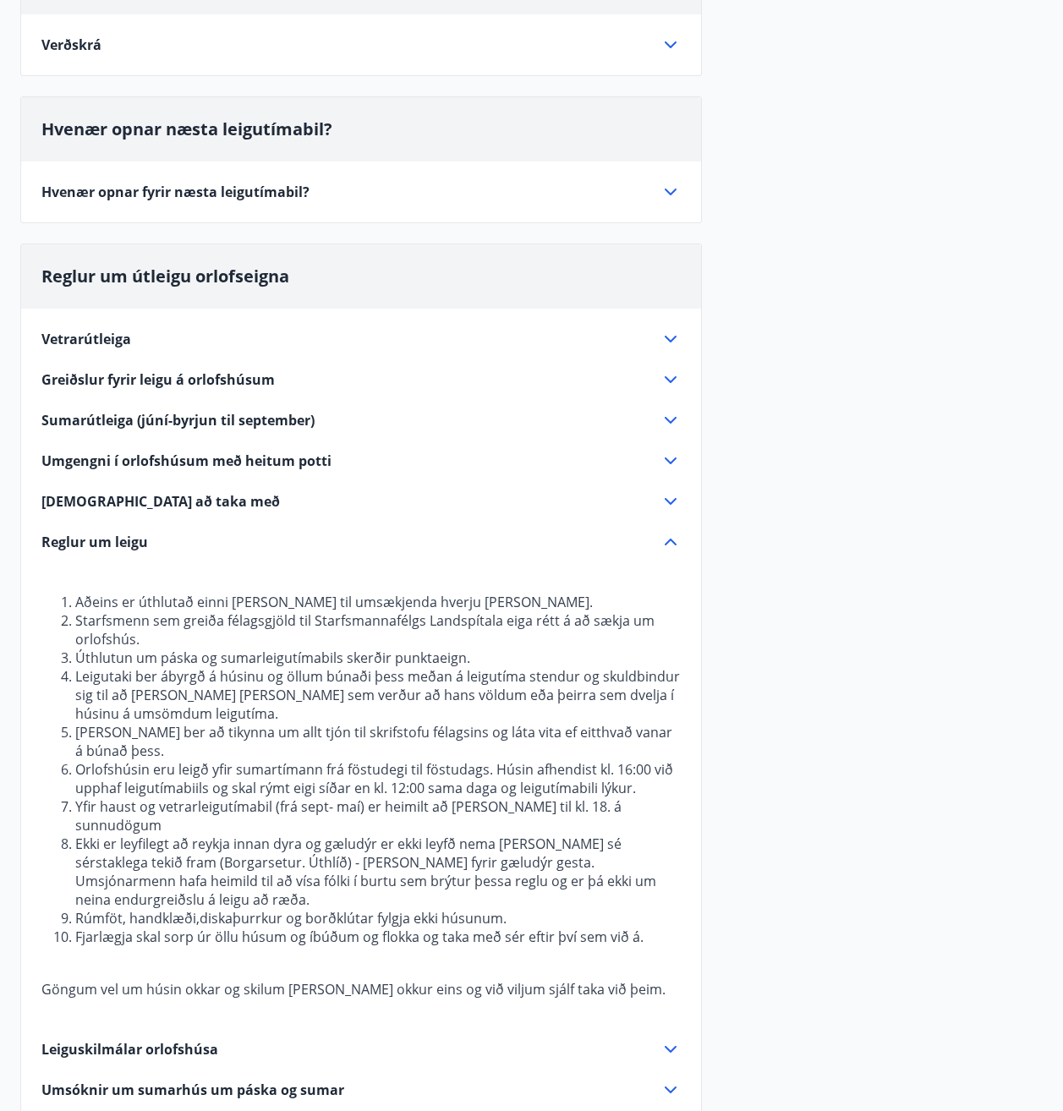
scroll to position [0, 0]
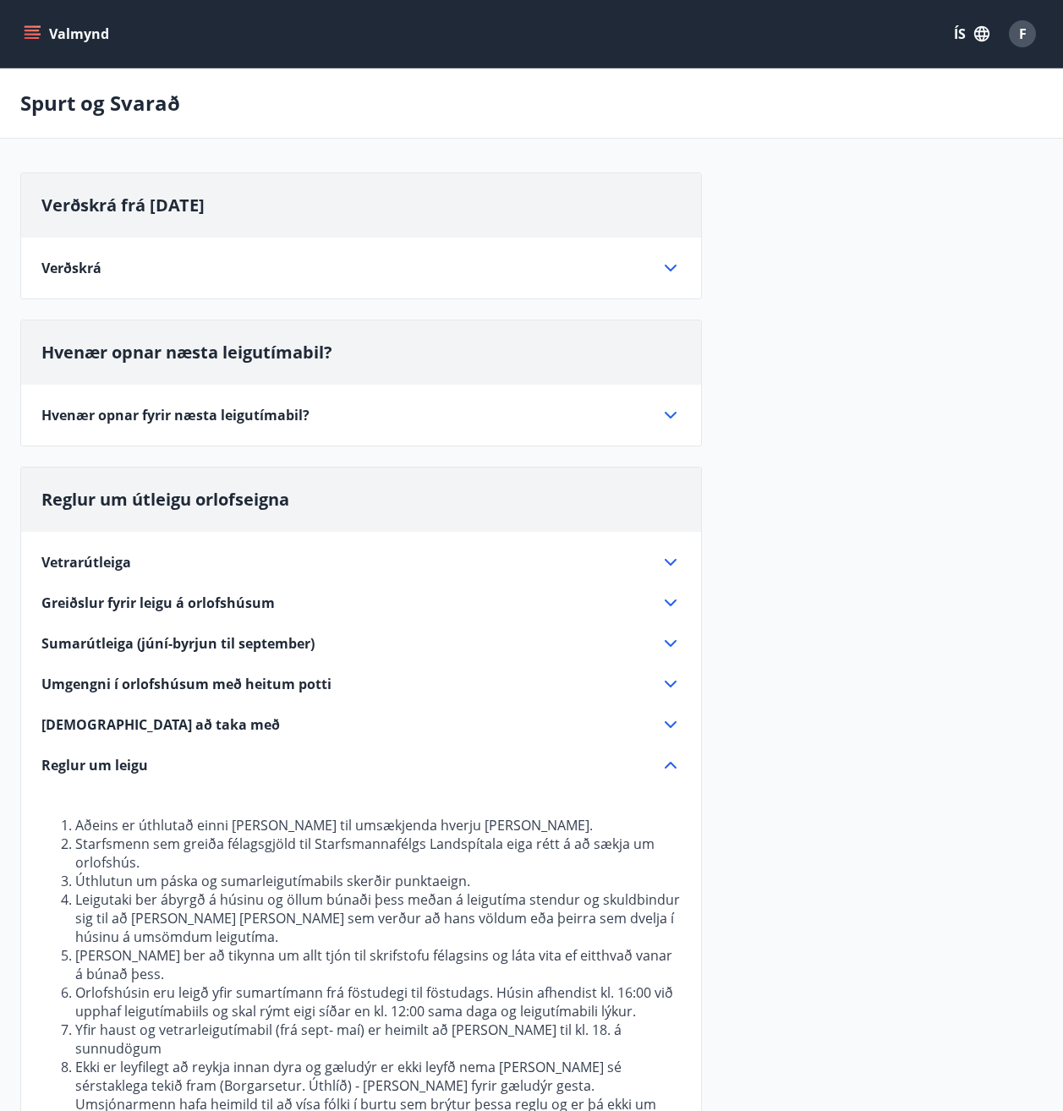
click at [52, 33] on button "Valmynd" at bounding box center [68, 34] width 96 height 30
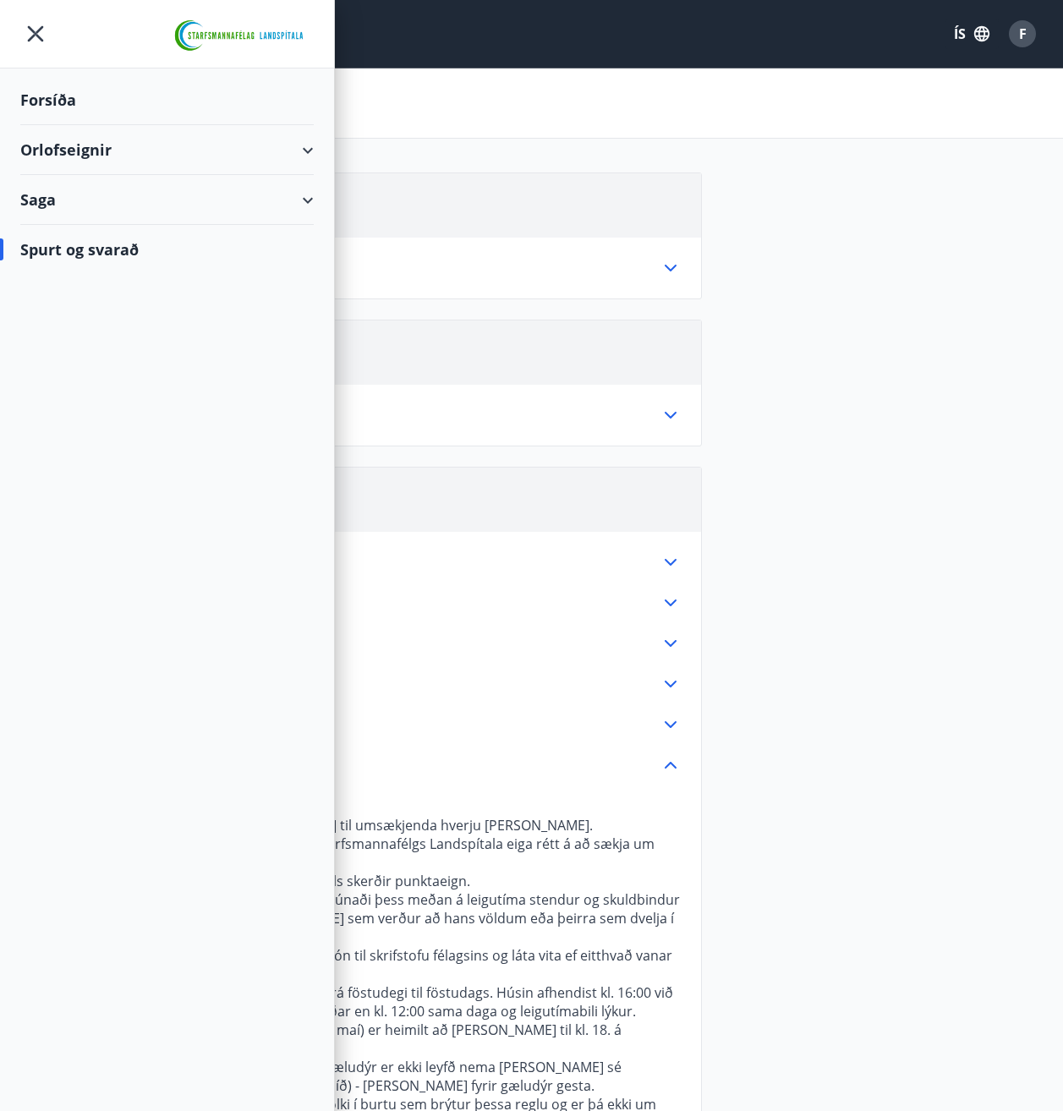
click at [42, 95] on div "Forsíða" at bounding box center [166, 100] width 293 height 50
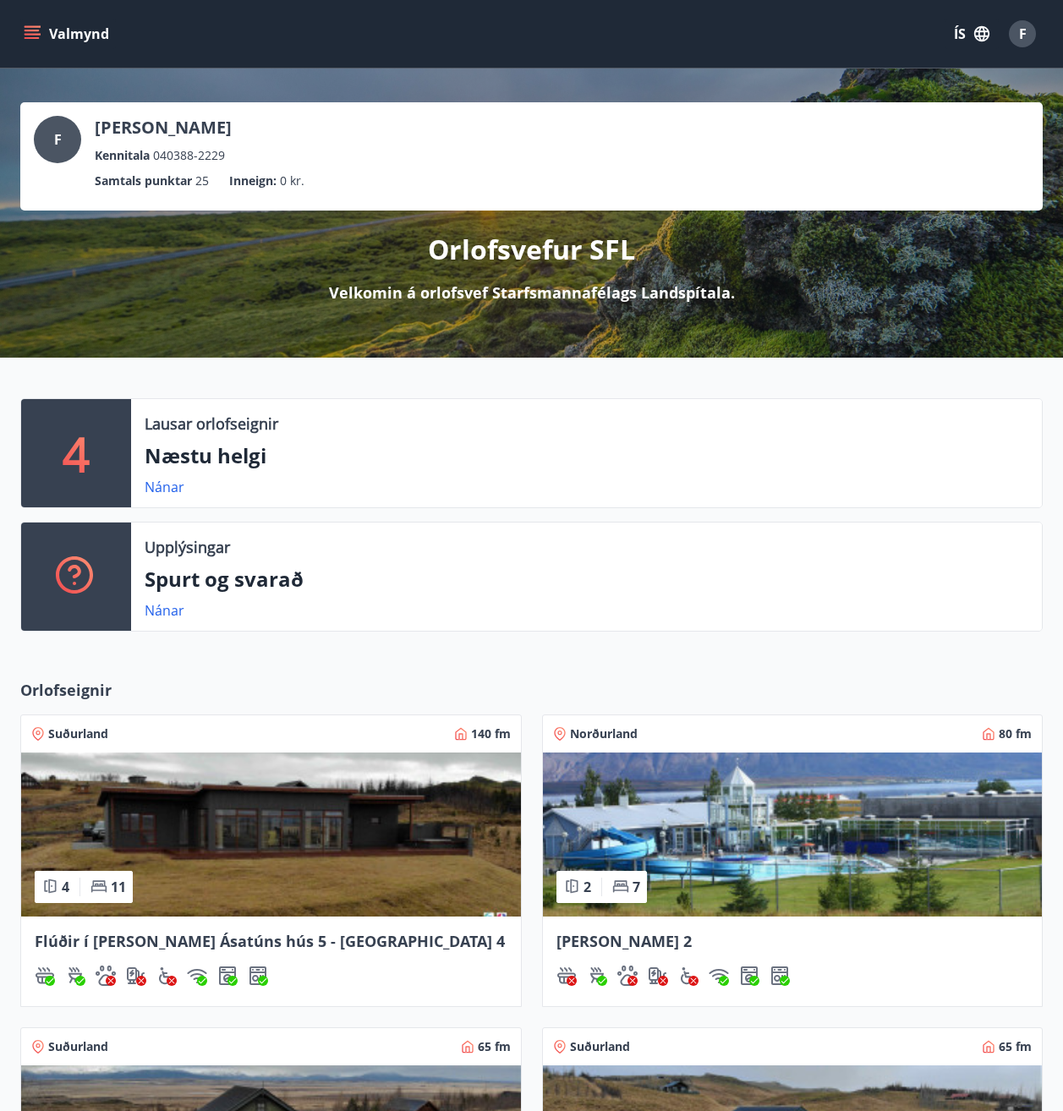
click at [36, 30] on icon "menu" at bounding box center [32, 31] width 15 height 2
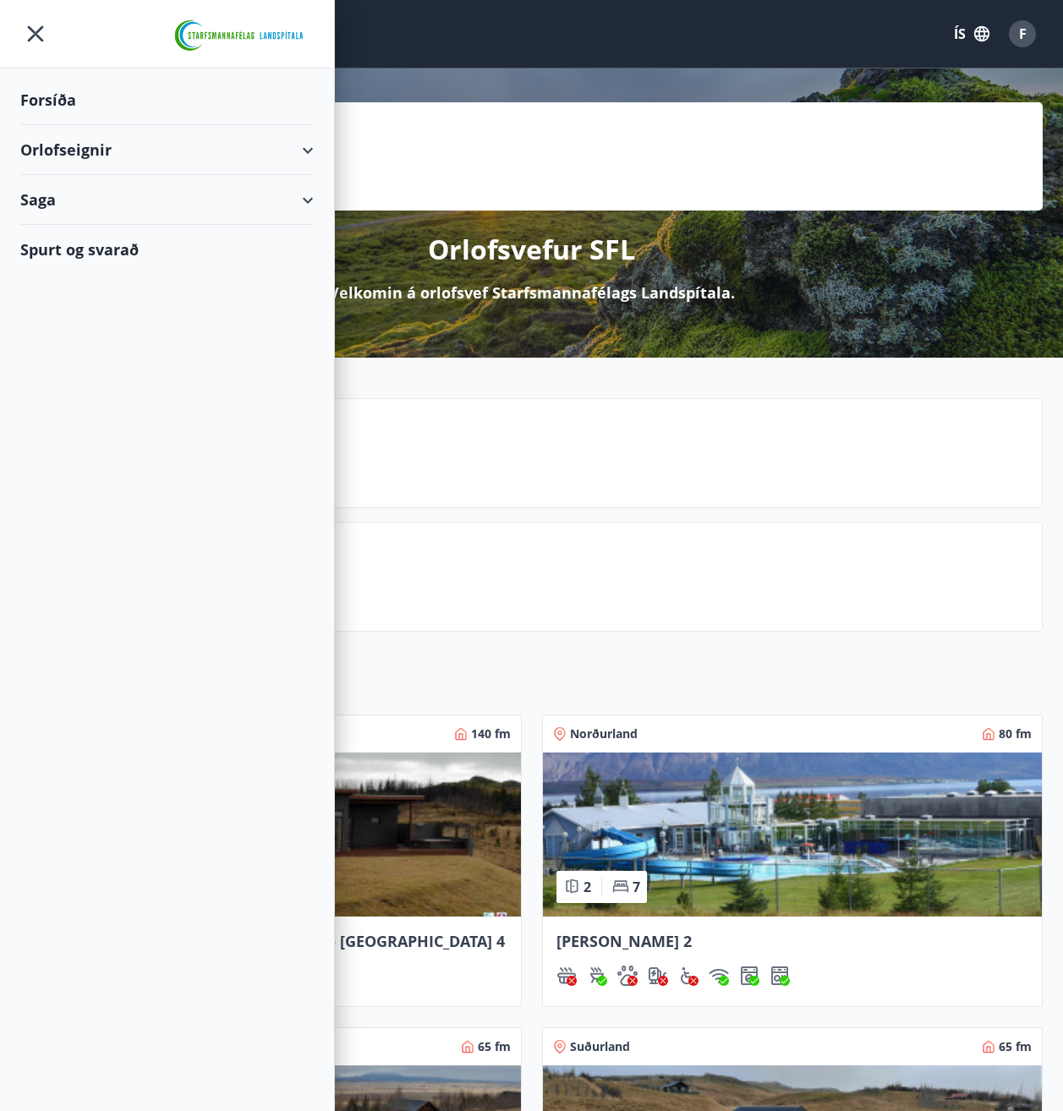
click at [36, 30] on icon "menu" at bounding box center [35, 34] width 30 height 30
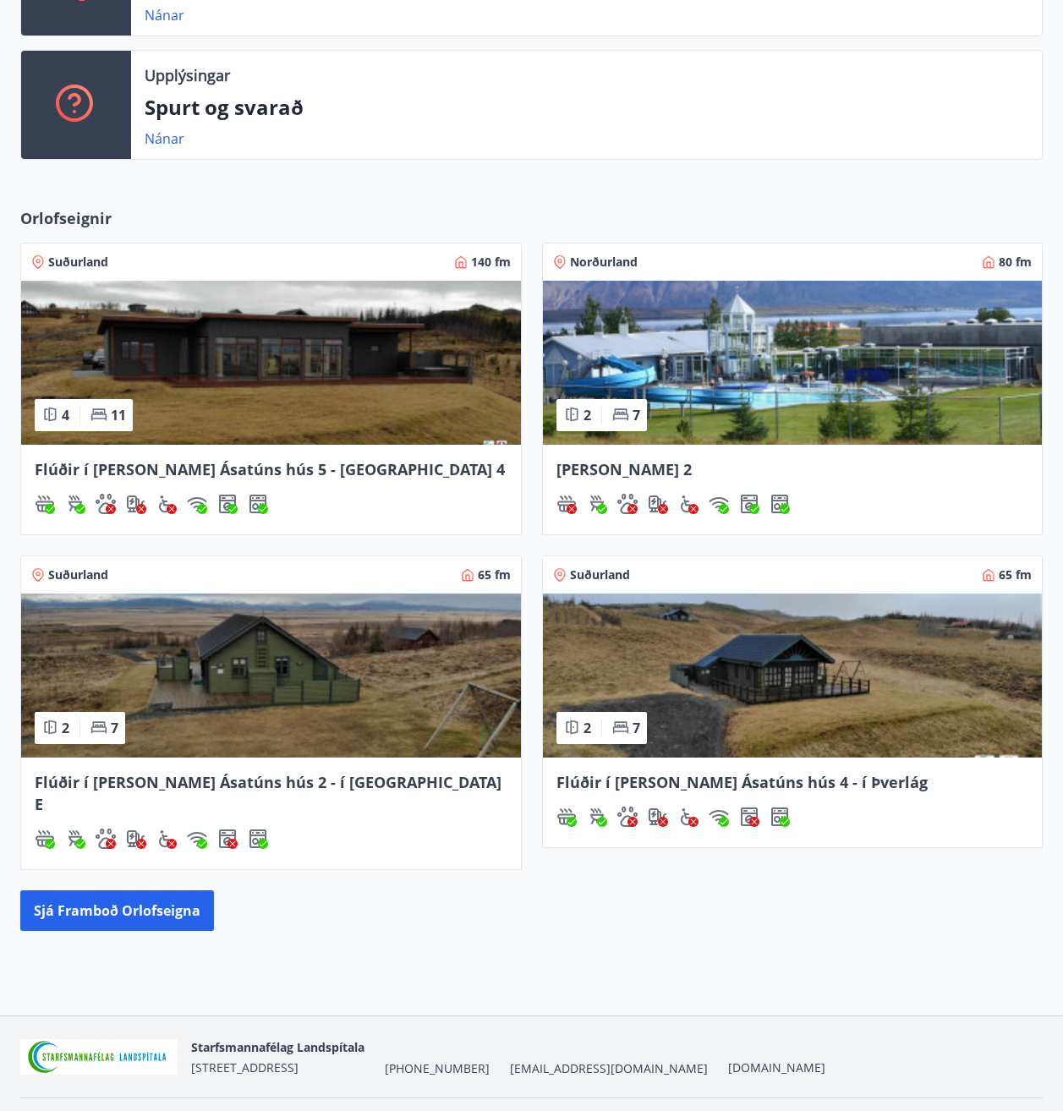
scroll to position [496, 0]
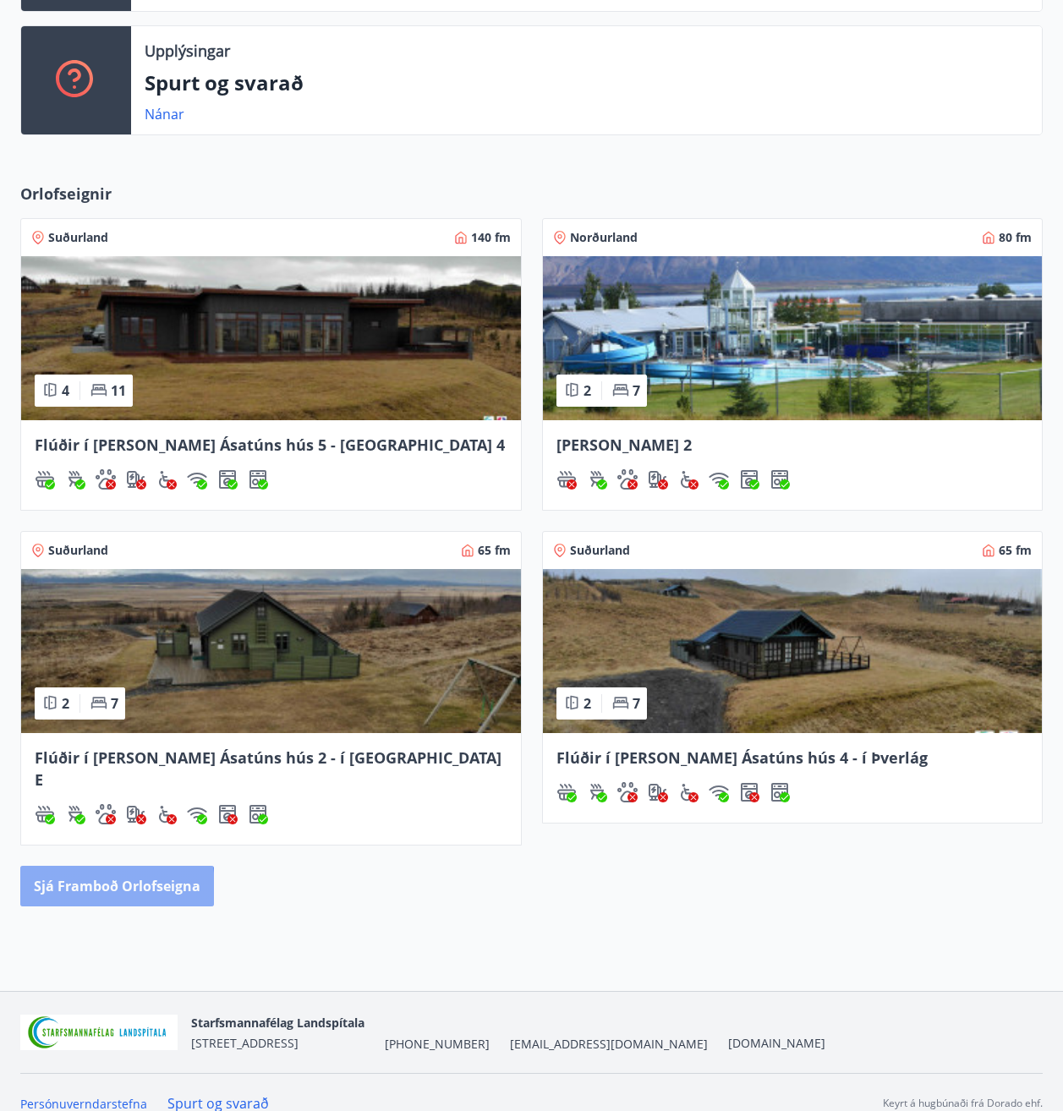
click at [68, 867] on button "Sjá framboð orlofseigna" at bounding box center [117, 886] width 194 height 41
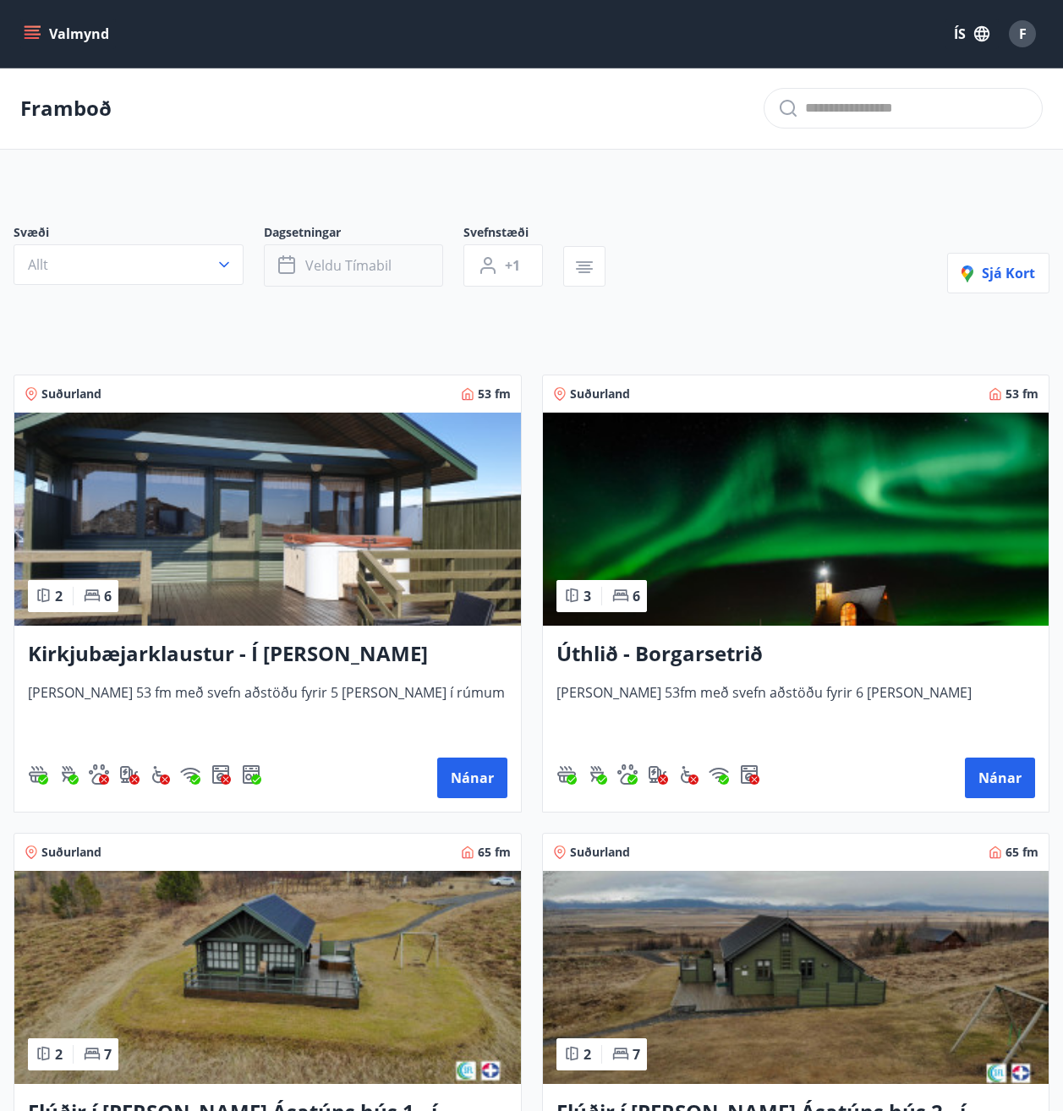
click at [398, 256] on button "Veldu tímabil" at bounding box center [353, 265] width 179 height 42
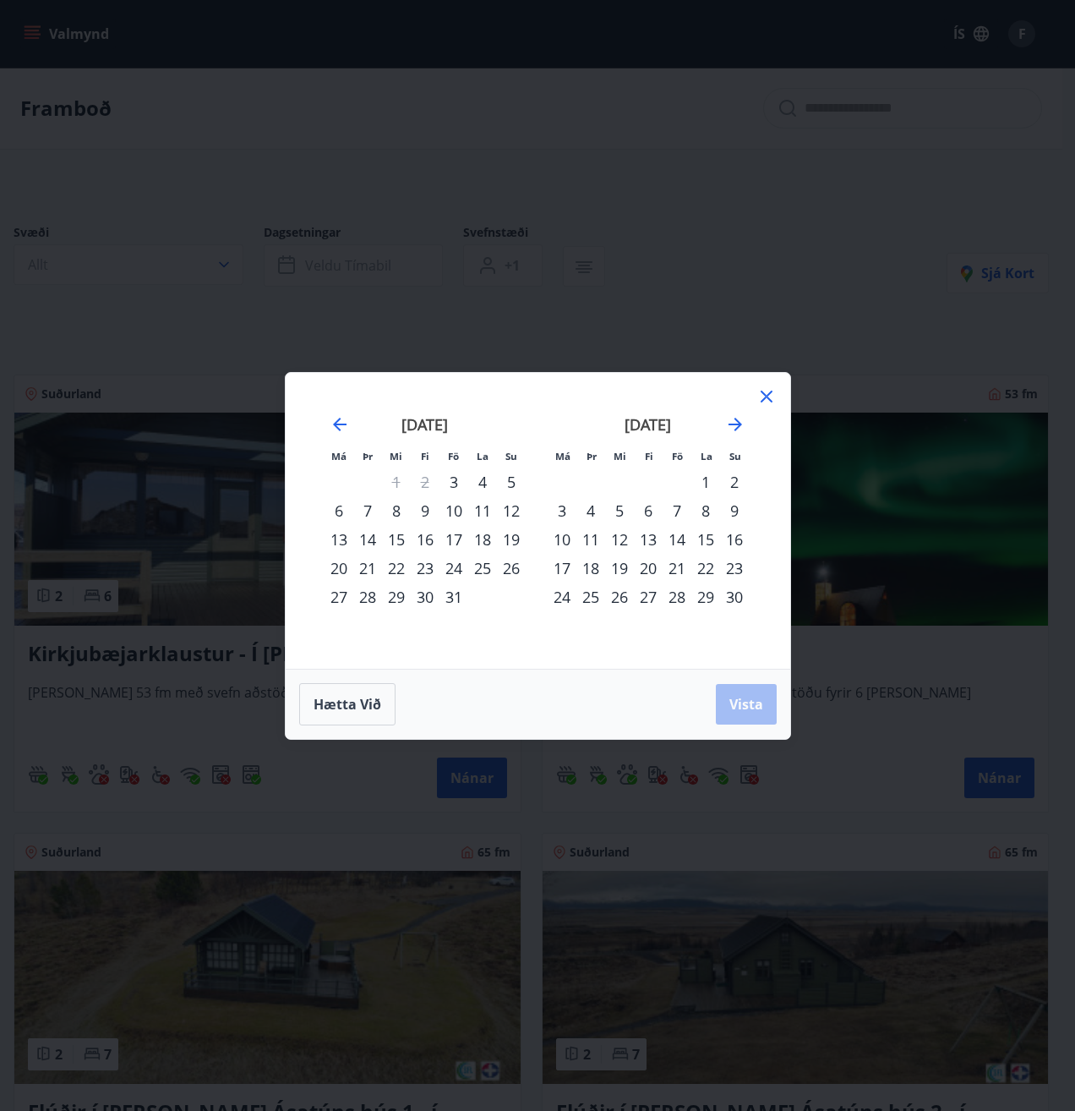
click at [457, 604] on div "31" at bounding box center [454, 596] width 29 height 29
click at [738, 478] on div "2" at bounding box center [734, 481] width 29 height 29
click at [723, 701] on button "Vista" at bounding box center [746, 704] width 61 height 41
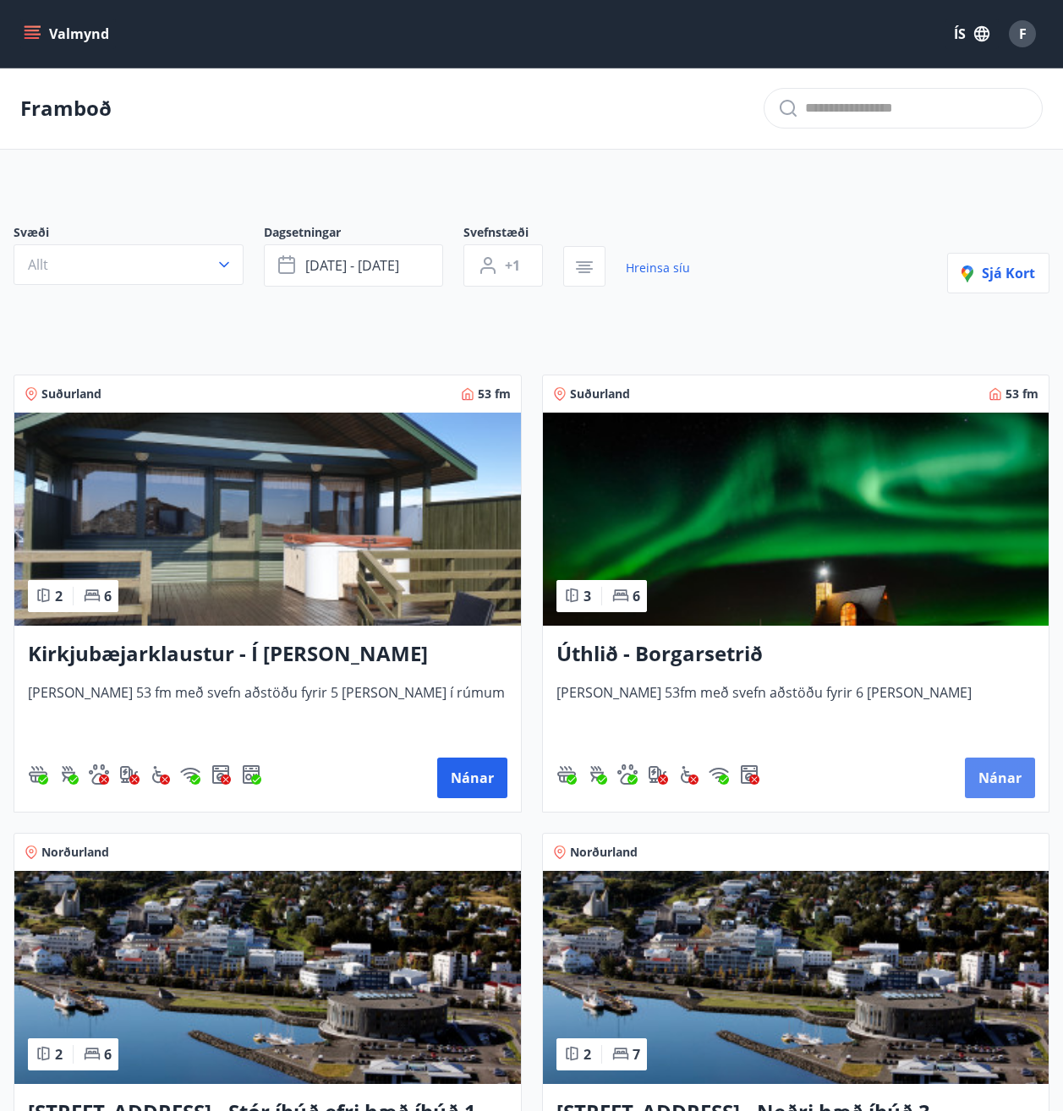
click at [1001, 776] on button "Nánar" at bounding box center [1000, 777] width 70 height 41
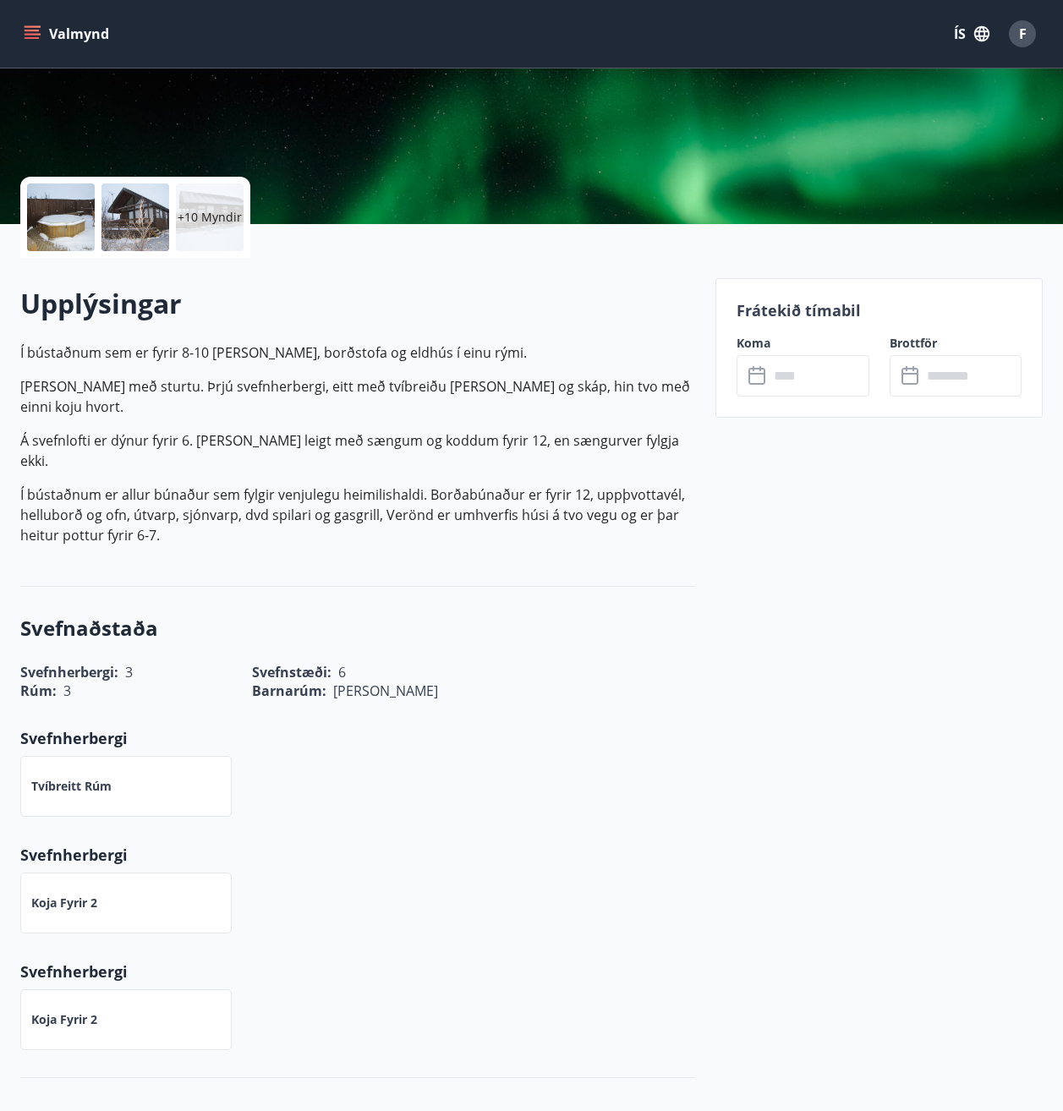
scroll to position [30, 0]
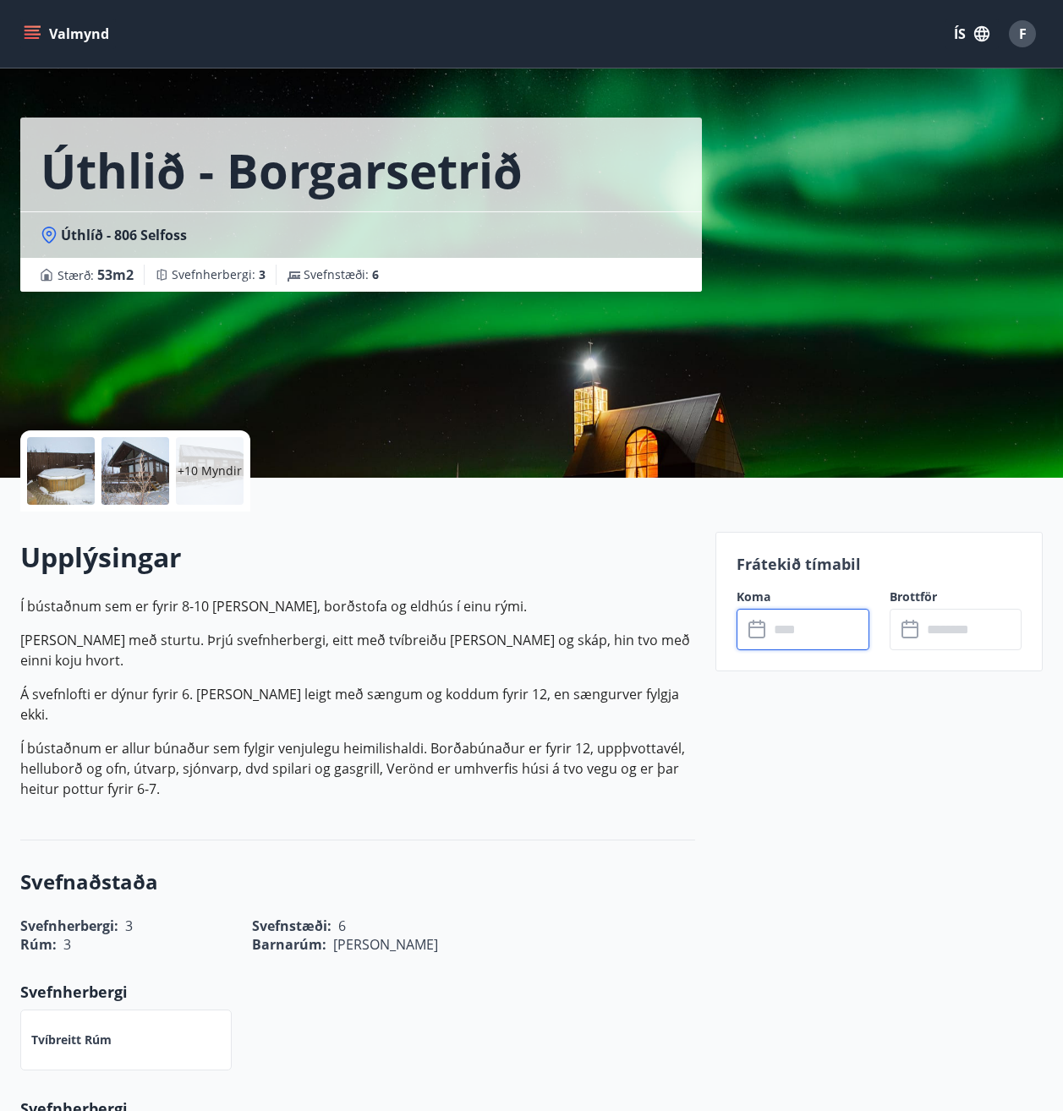
click at [786, 633] on input "text" at bounding box center [818, 629] width 101 height 41
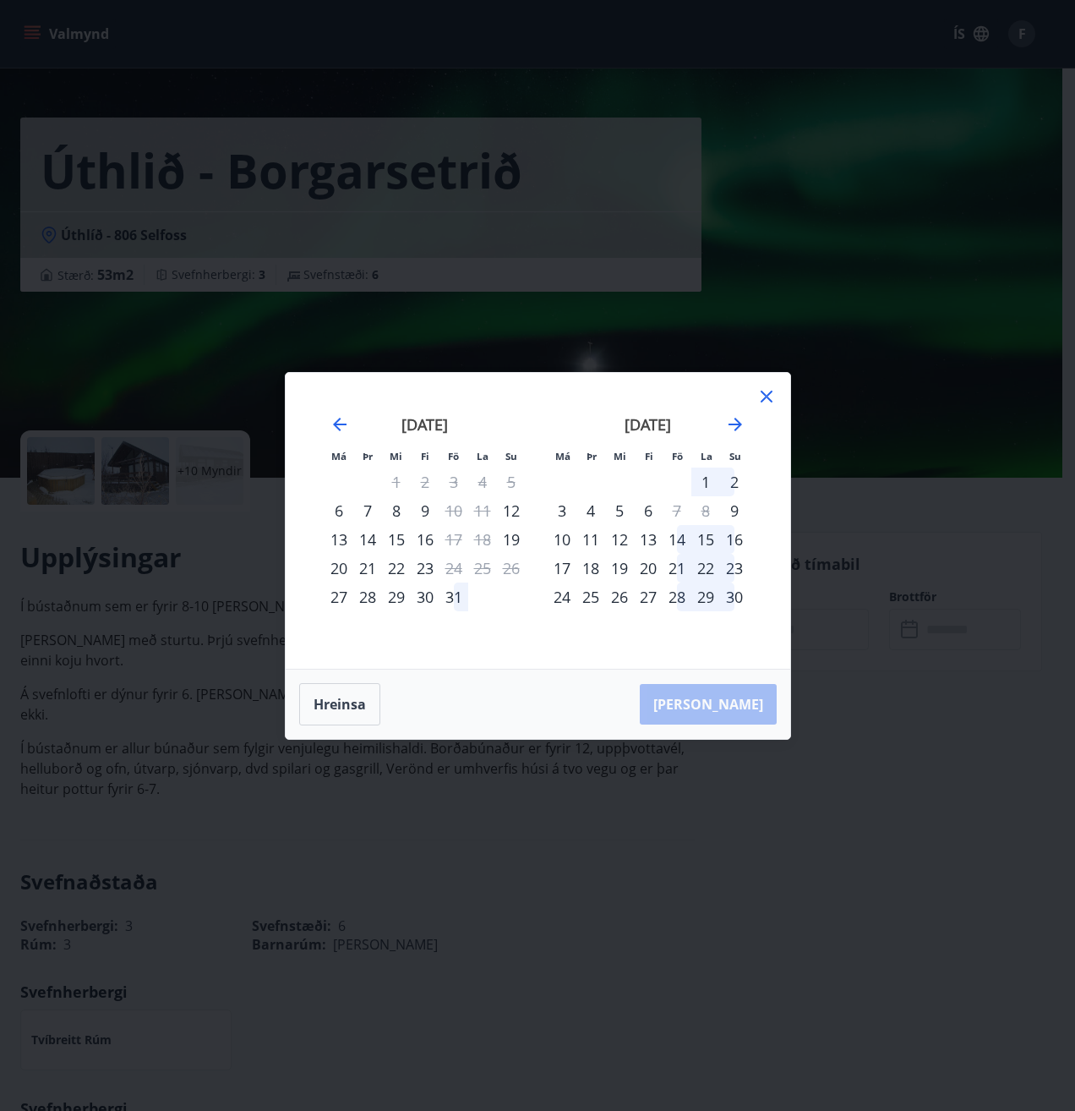
click at [456, 593] on div "31" at bounding box center [454, 596] width 29 height 29
click at [737, 480] on div "2" at bounding box center [734, 481] width 29 height 29
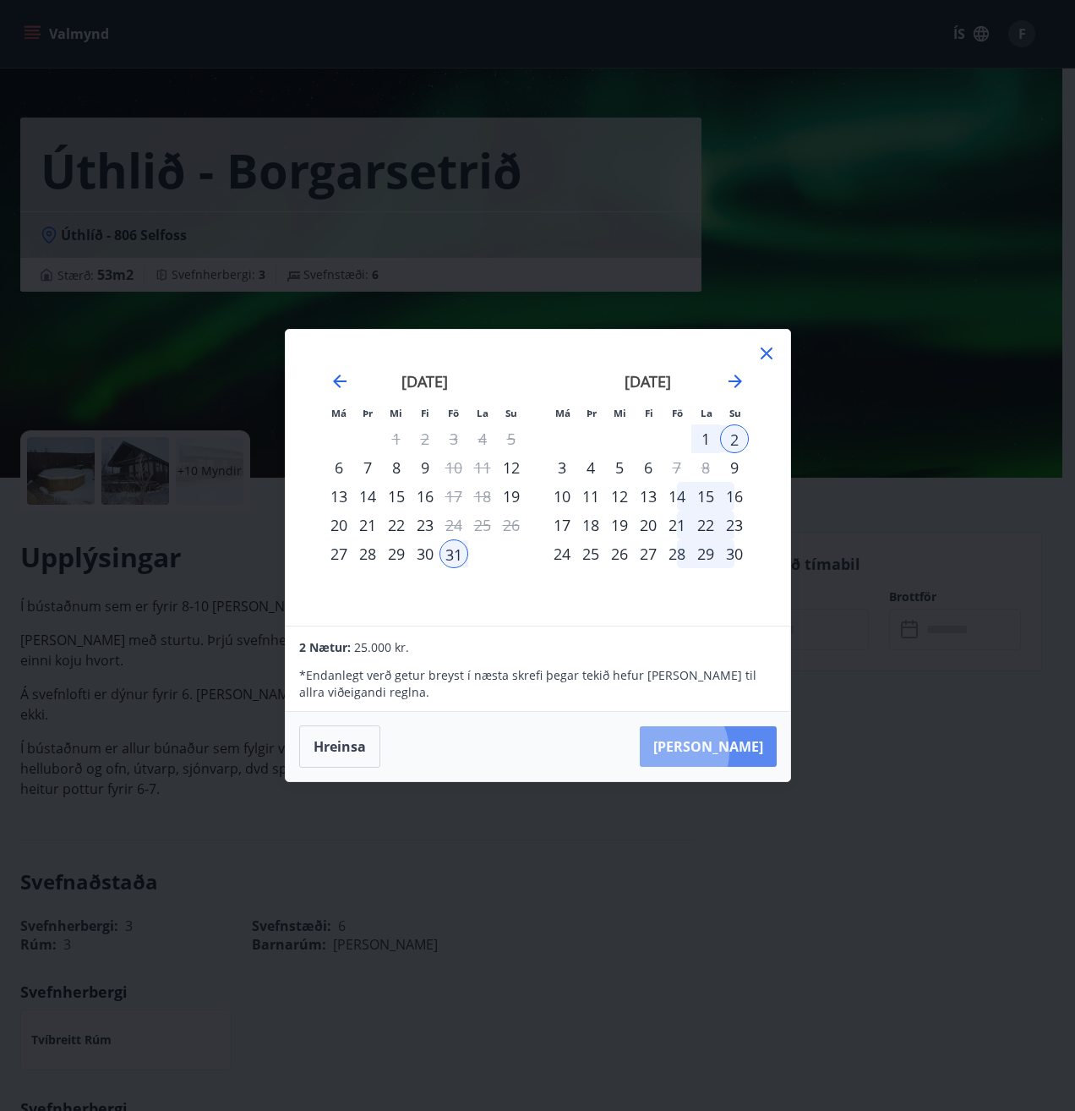
click at [720, 752] on button "Taka Frá" at bounding box center [708, 746] width 137 height 41
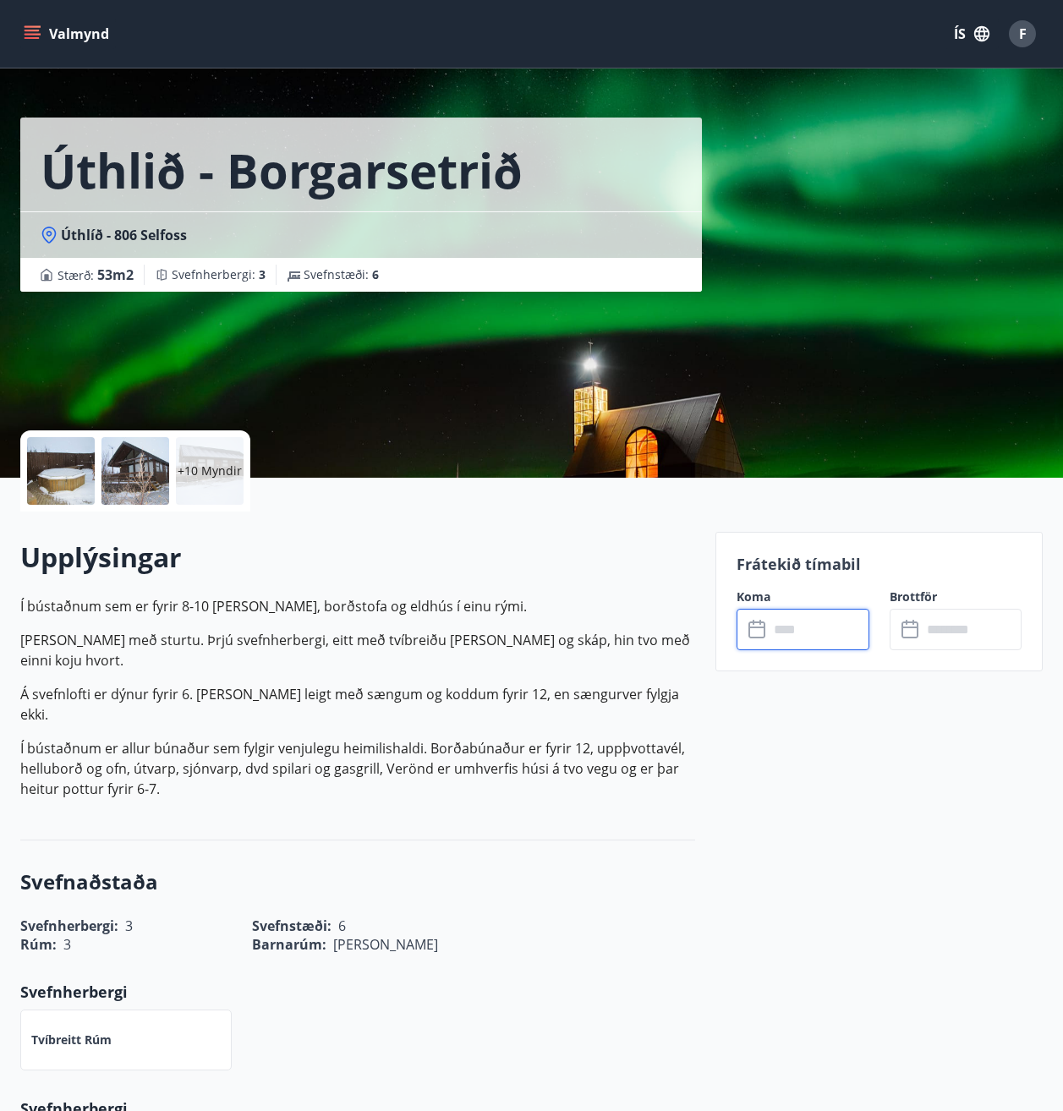
type input "******"
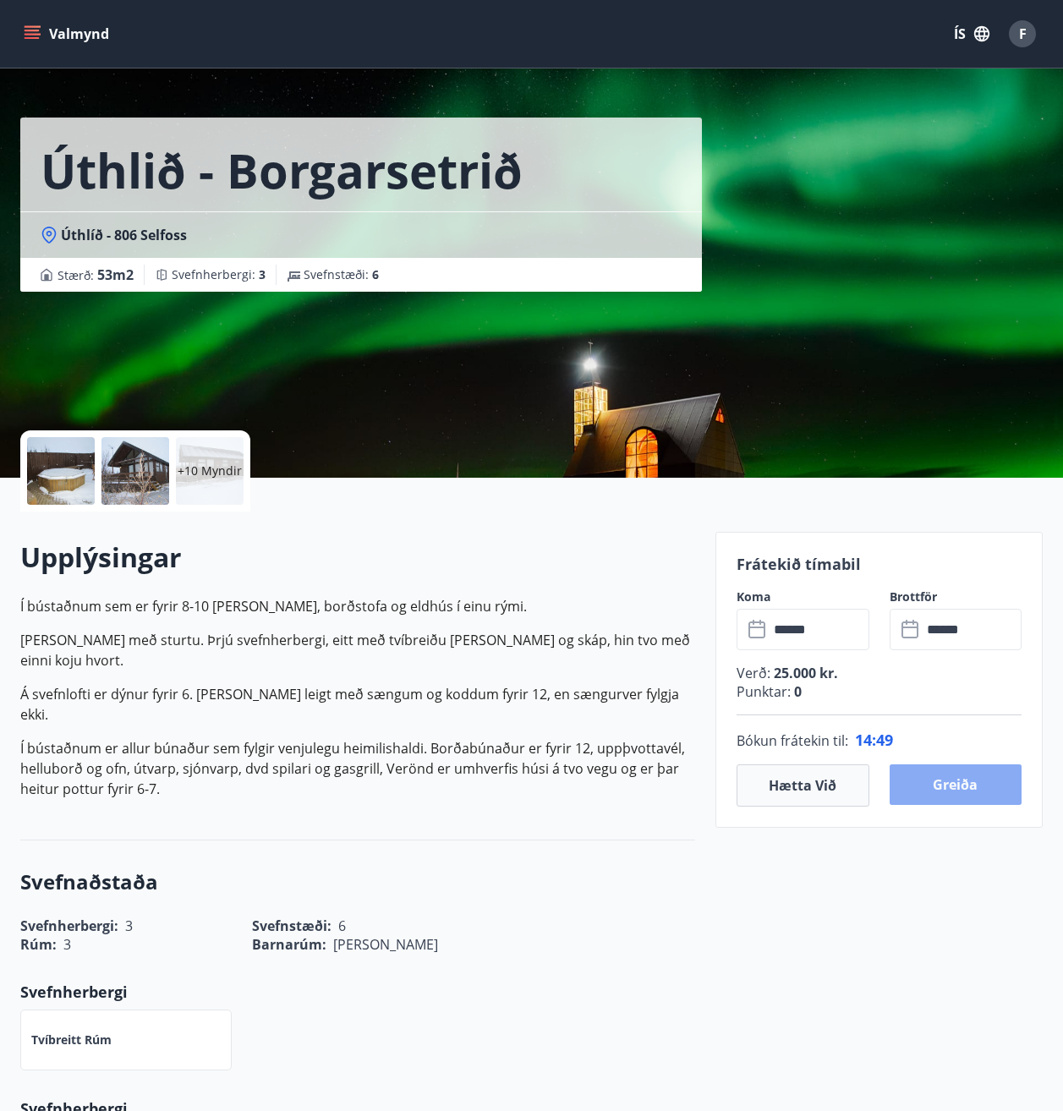
click at [916, 781] on button "Greiða" at bounding box center [955, 784] width 133 height 41
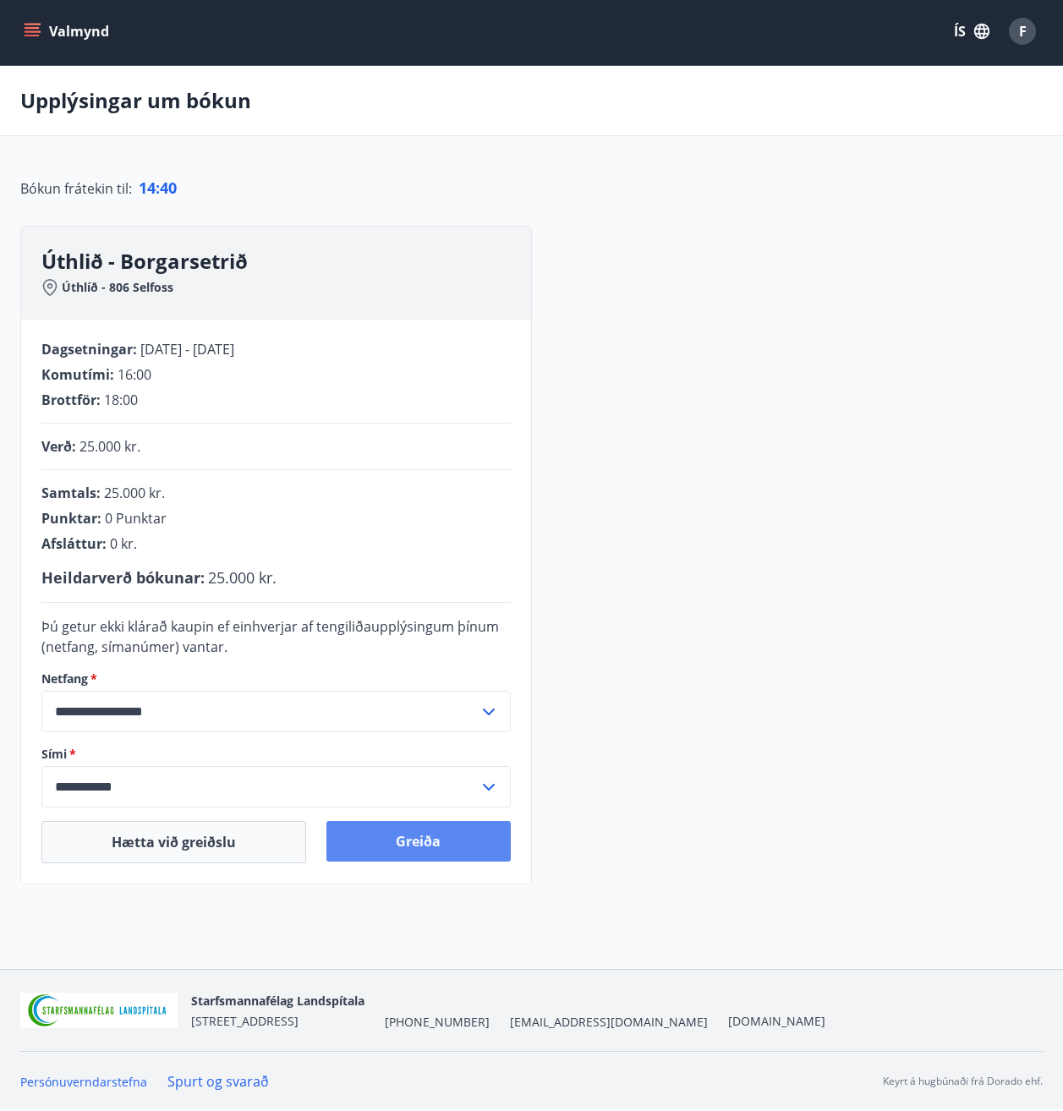
click at [419, 840] on button "Greiða" at bounding box center [417, 841] width 183 height 41
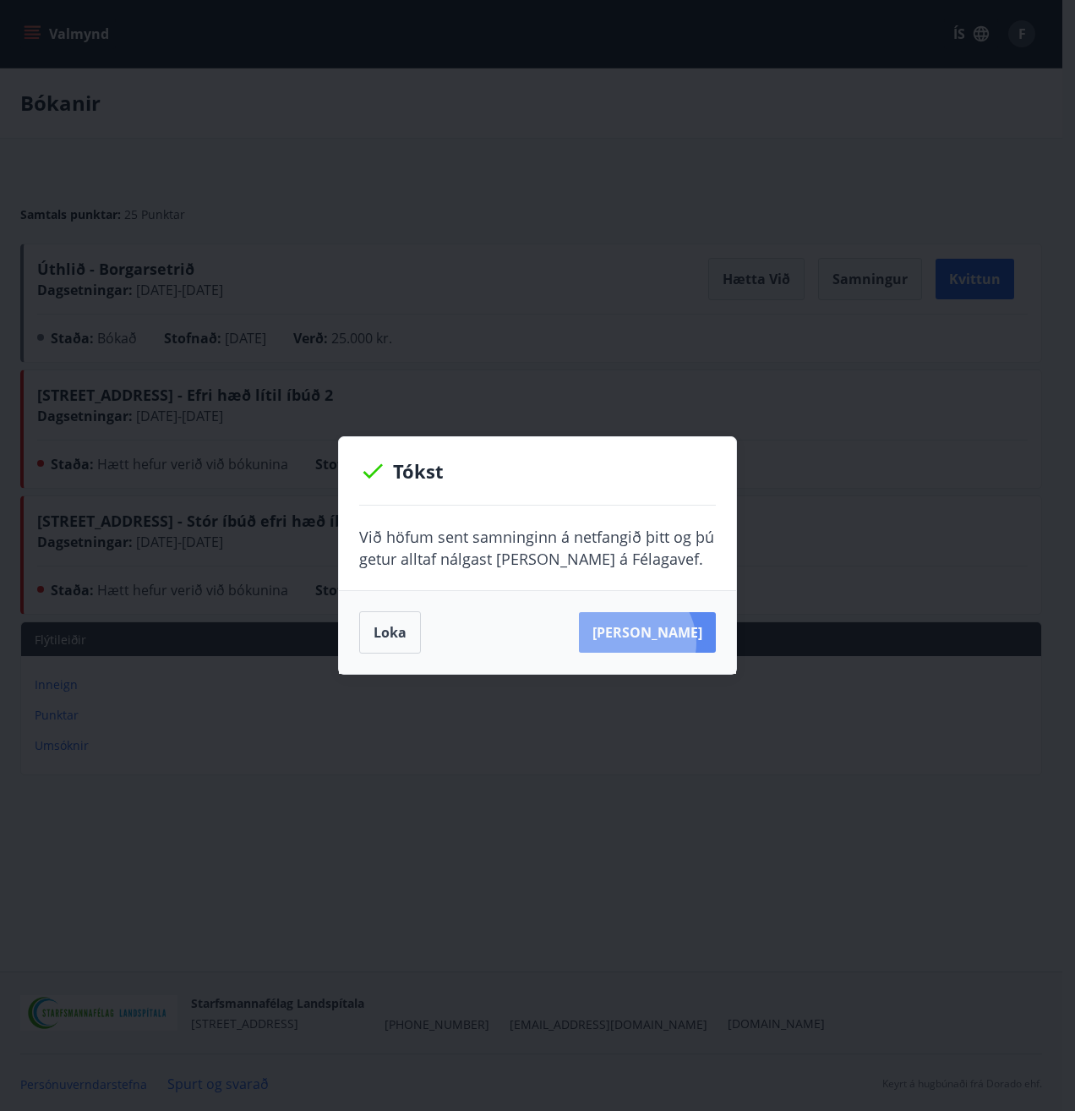
click at [657, 642] on button "[PERSON_NAME]" at bounding box center [647, 632] width 137 height 41
click at [399, 621] on button "Loka" at bounding box center [390, 632] width 62 height 42
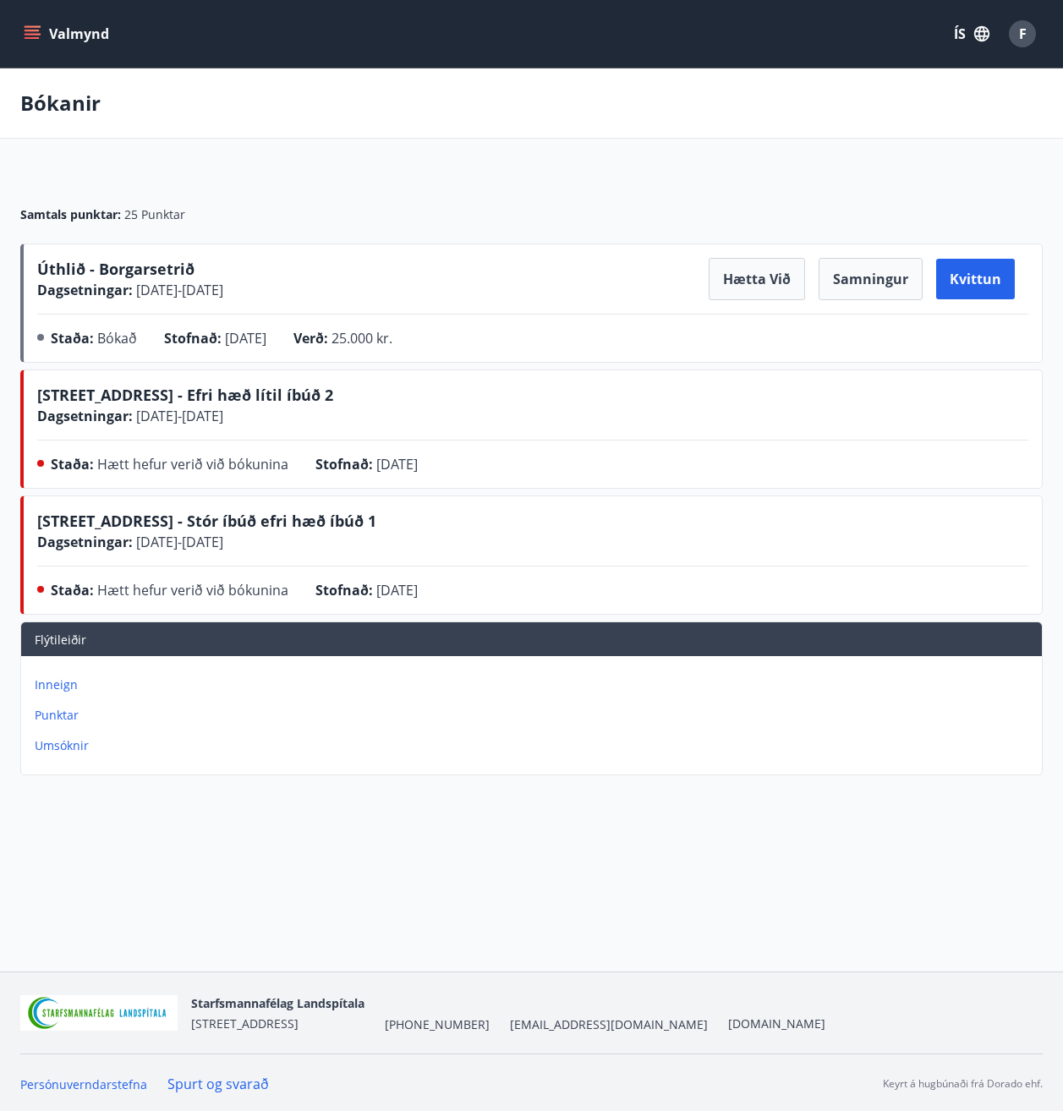
click at [60, 33] on button "Valmynd" at bounding box center [68, 34] width 96 height 30
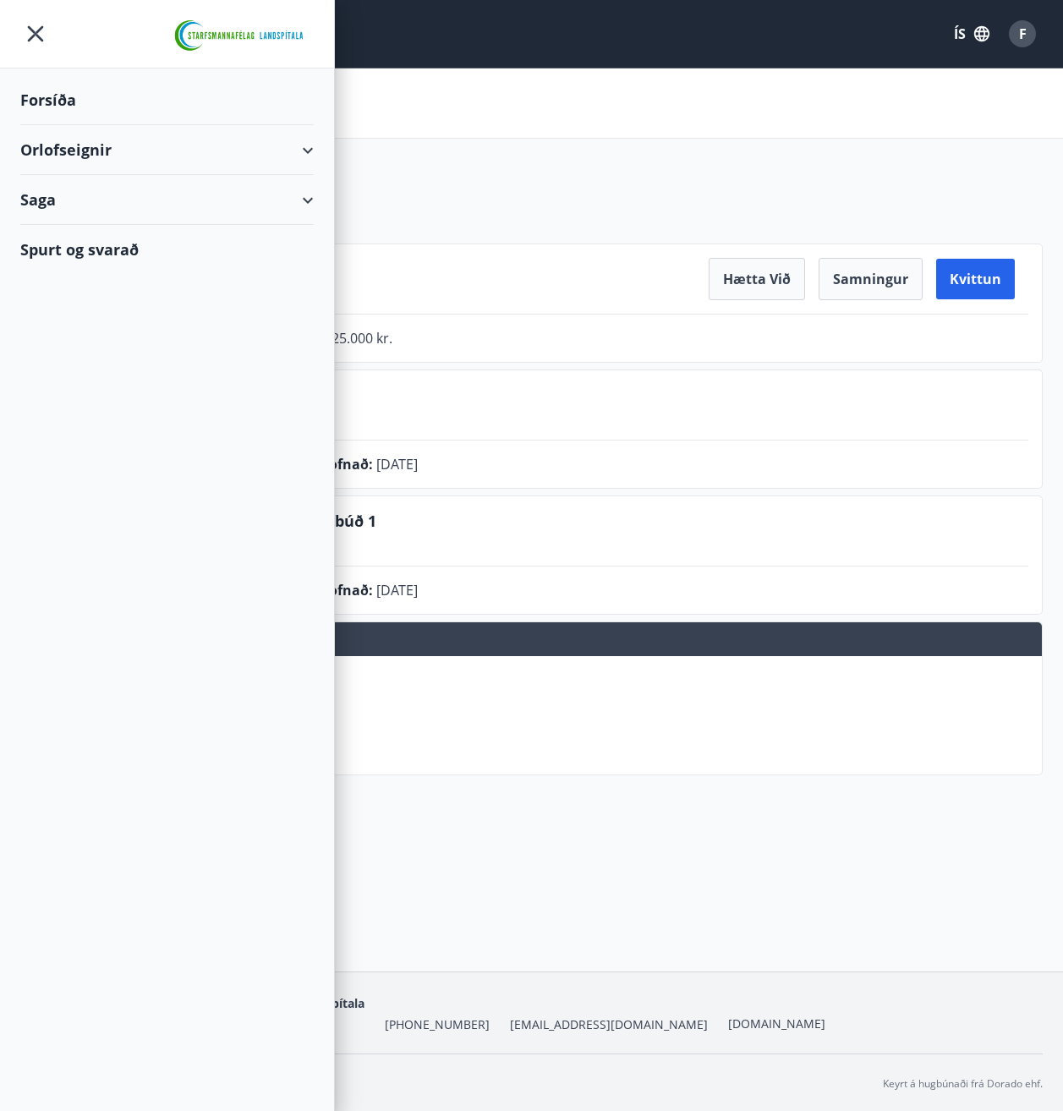
click at [40, 135] on div "Orlofseignir" at bounding box center [166, 150] width 293 height 50
click at [59, 184] on div "Framboð" at bounding box center [167, 193] width 266 height 36
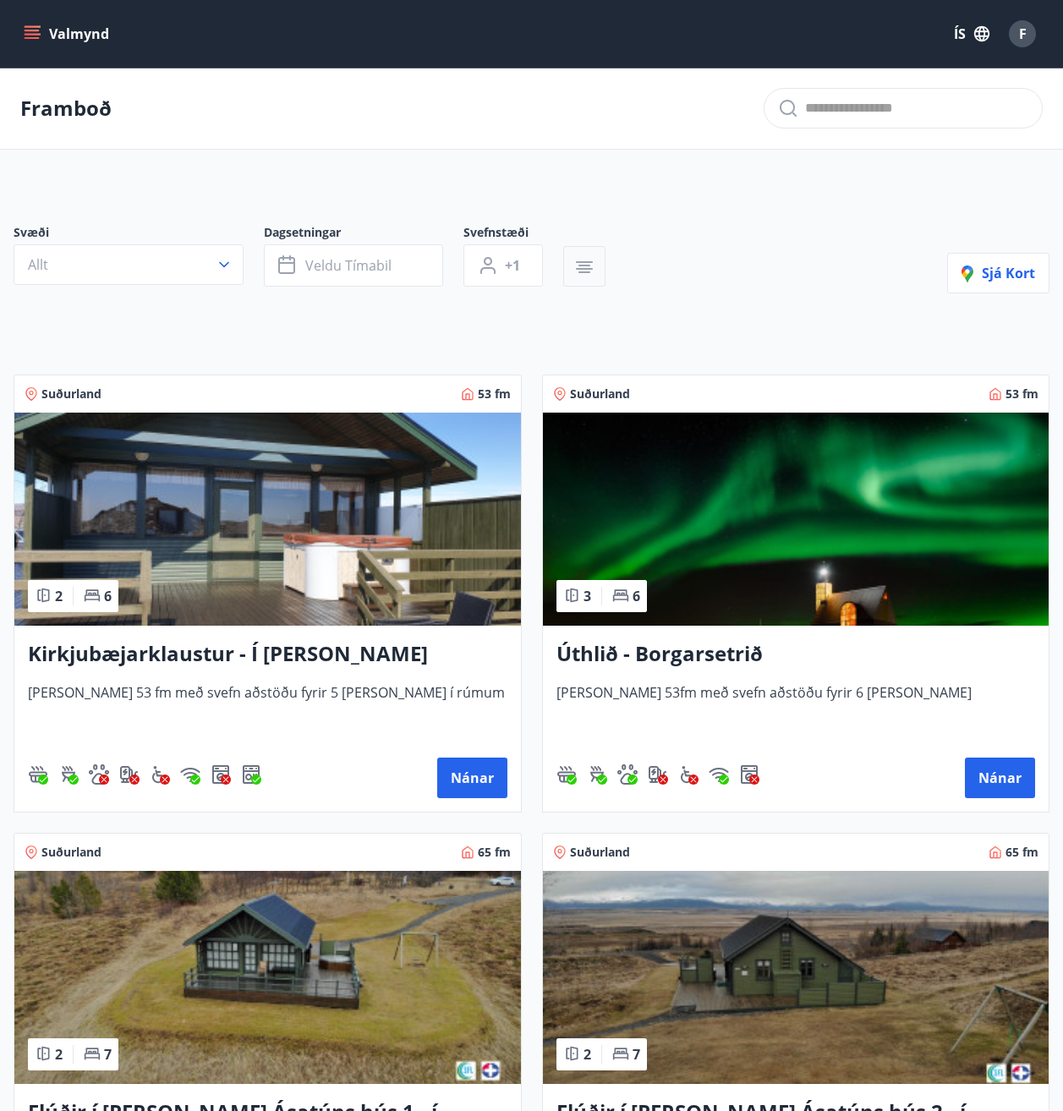
click at [582, 267] on icon "button" at bounding box center [584, 267] width 20 height 20
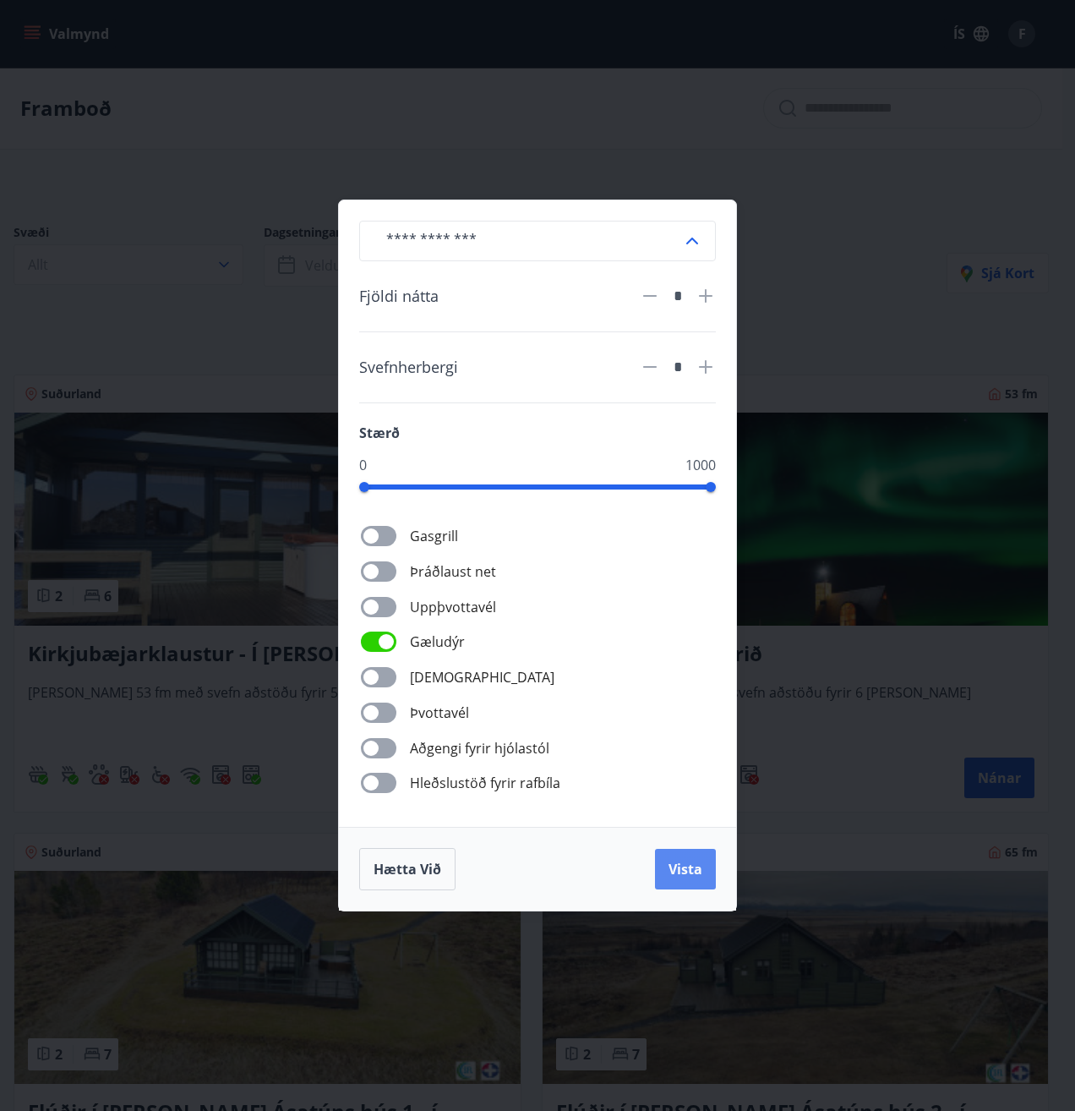
click at [680, 861] on span "Vista" at bounding box center [686, 869] width 34 height 19
